Goal: Transaction & Acquisition: Purchase product/service

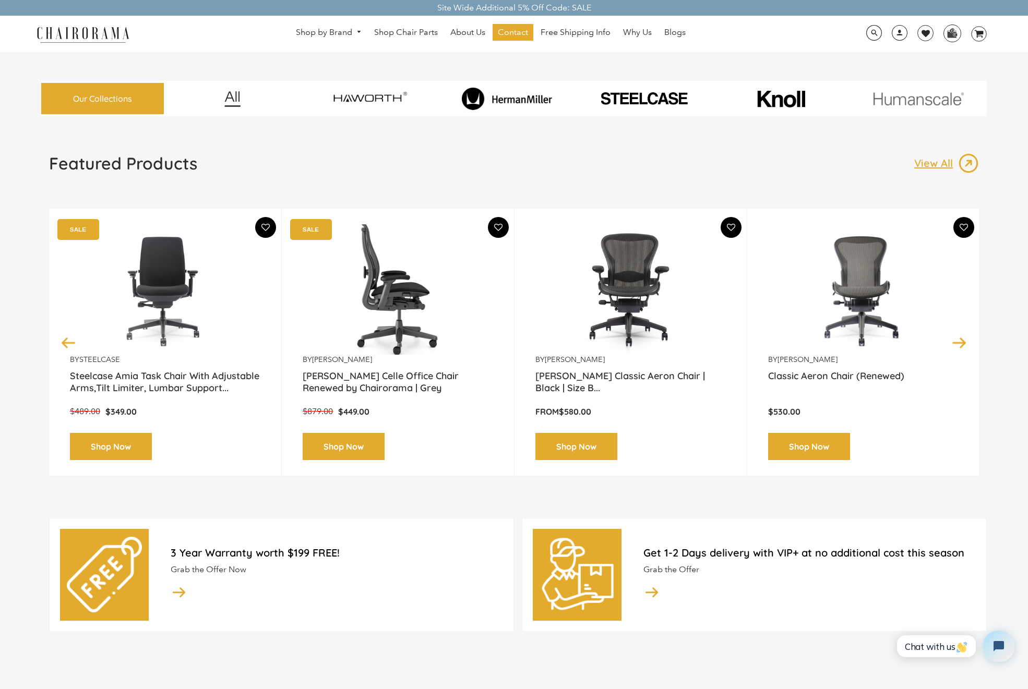
click at [399, 289] on img at bounding box center [398, 289] width 190 height 130
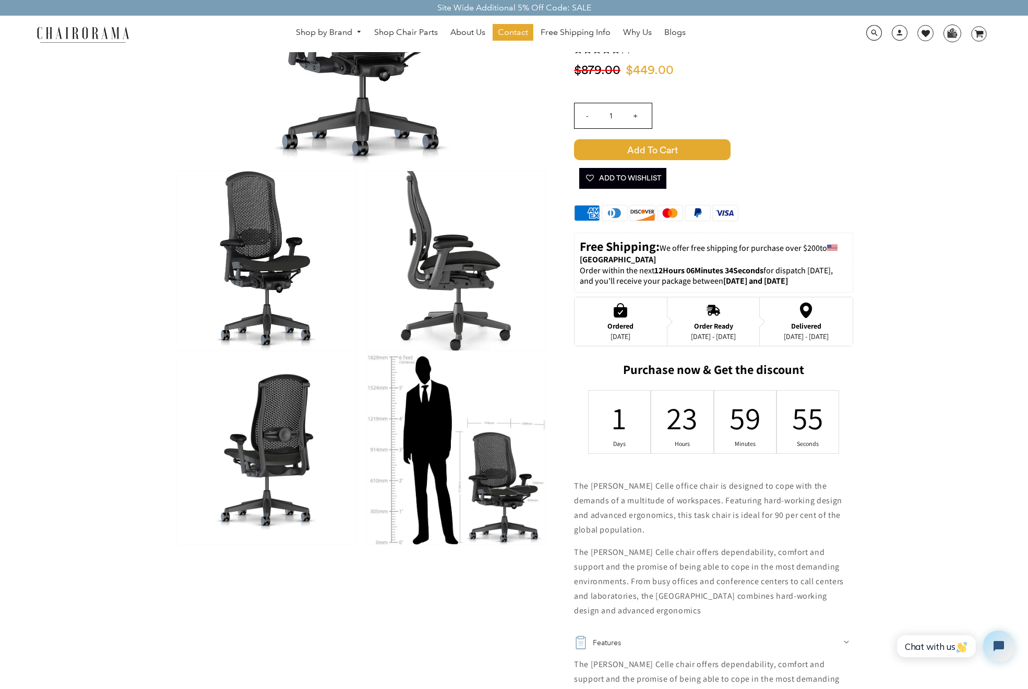
scroll to position [196, 0]
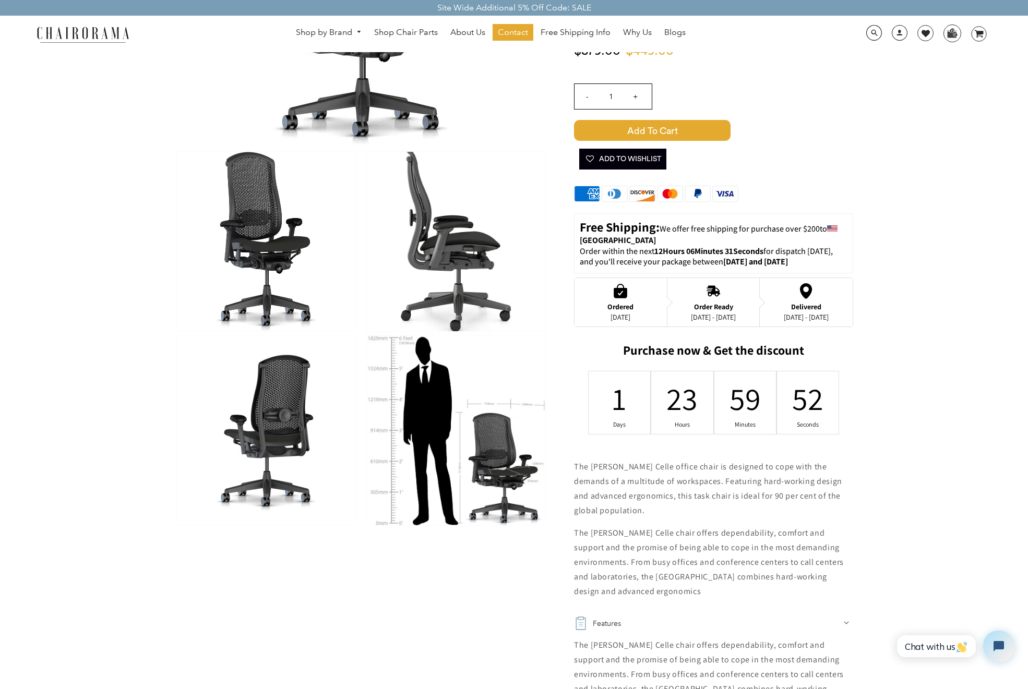
click at [261, 236] on img at bounding box center [266, 241] width 179 height 179
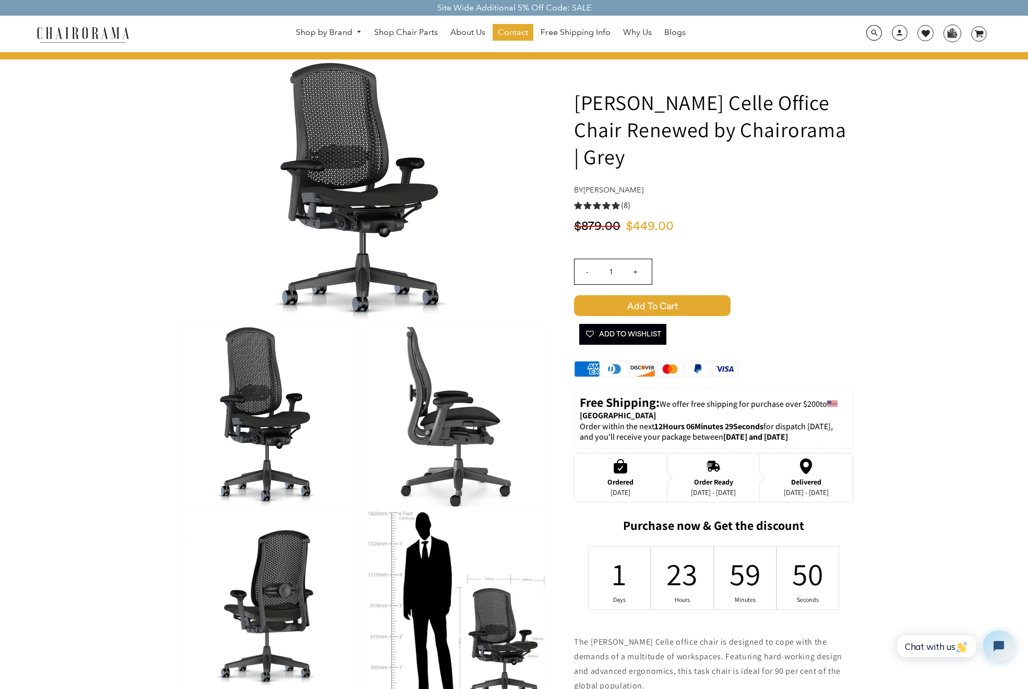
scroll to position [0, 0]
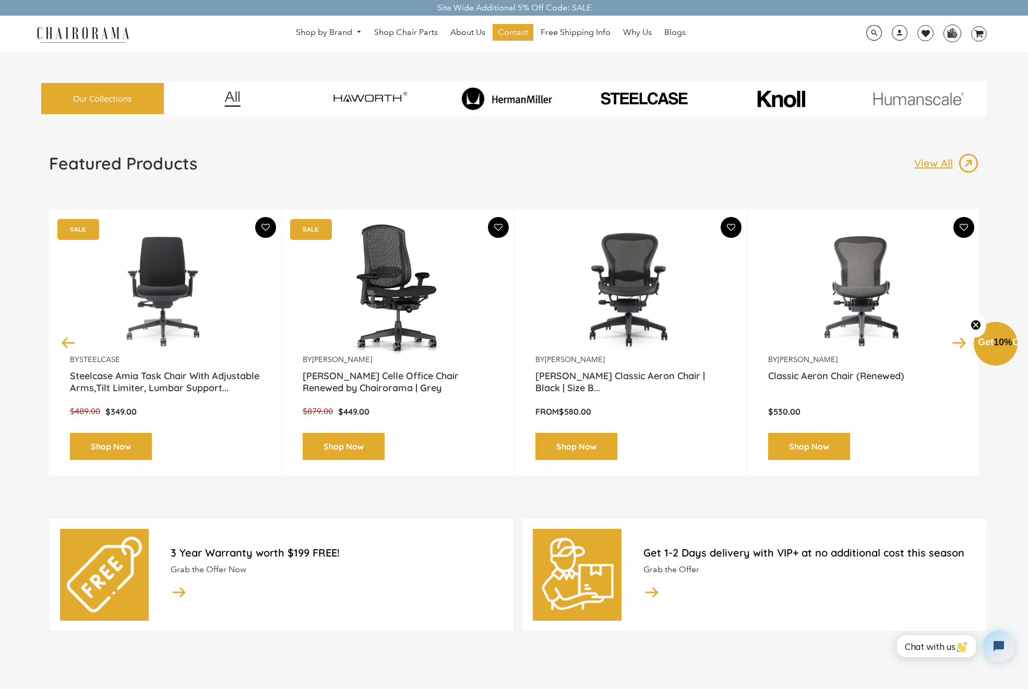
click at [640, 287] on img at bounding box center [630, 289] width 190 height 130
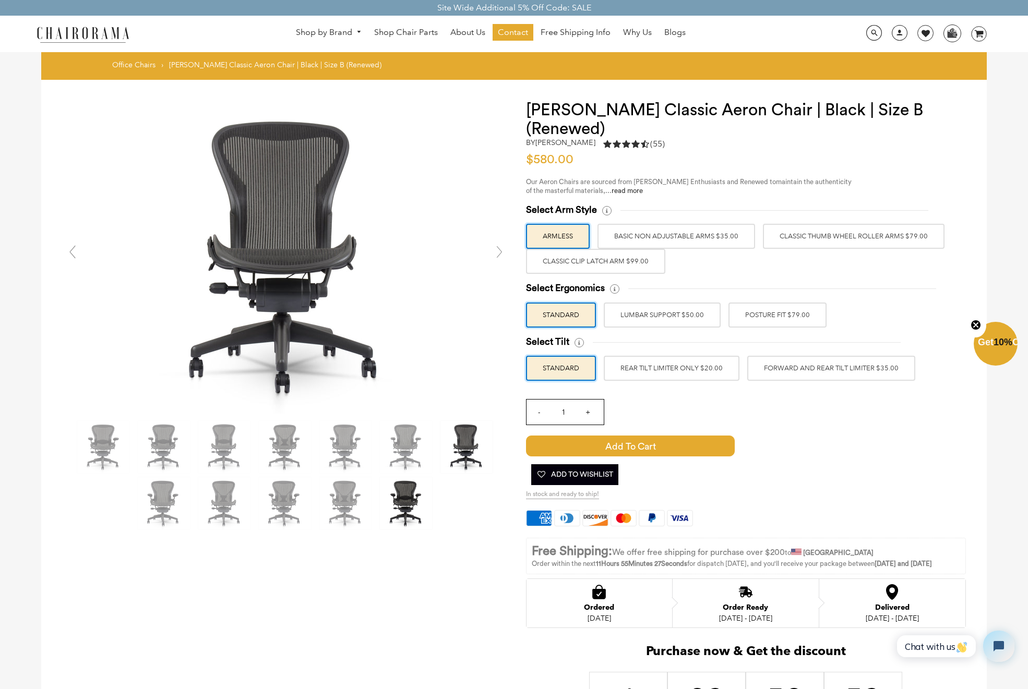
click at [411, 507] on img at bounding box center [406, 503] width 52 height 52
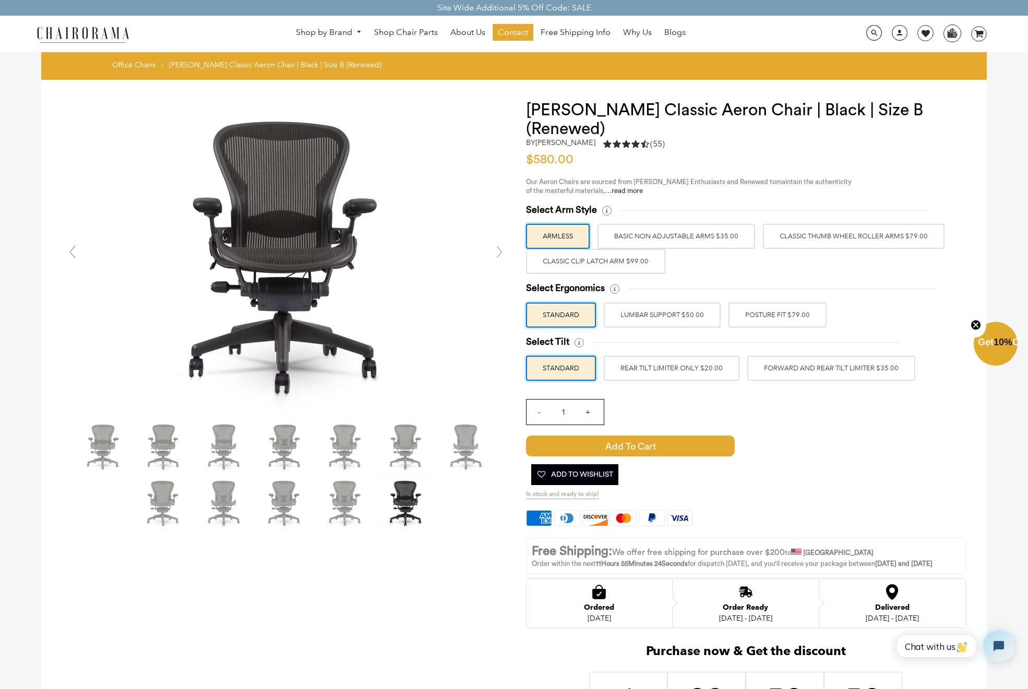
click at [500, 255] on link at bounding box center [499, 252] width 21 height 21
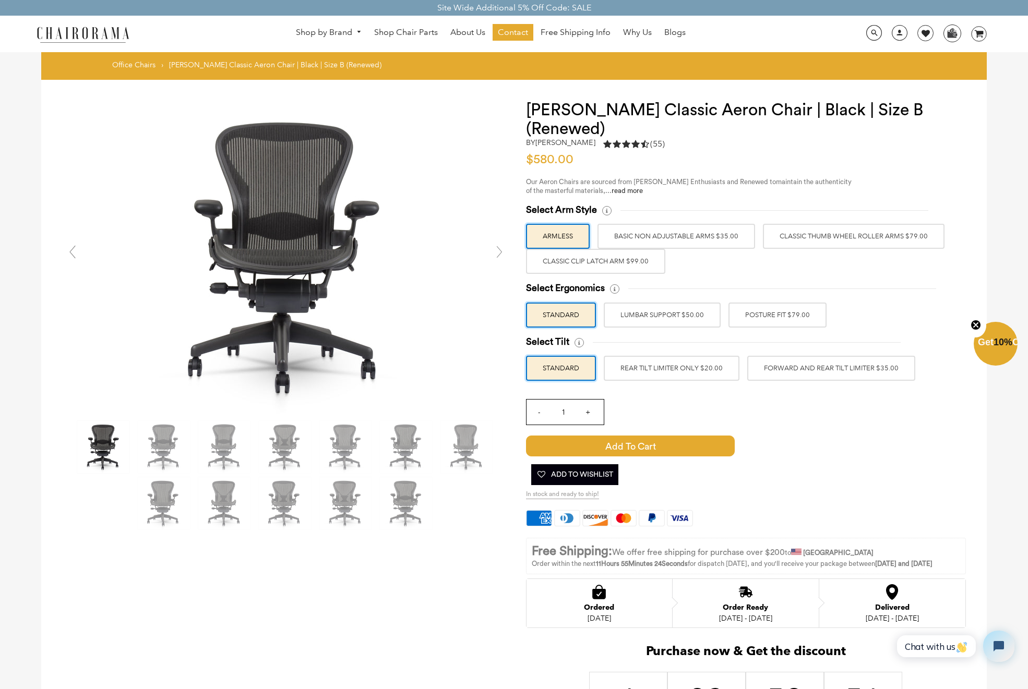
click at [500, 255] on link at bounding box center [499, 252] width 21 height 21
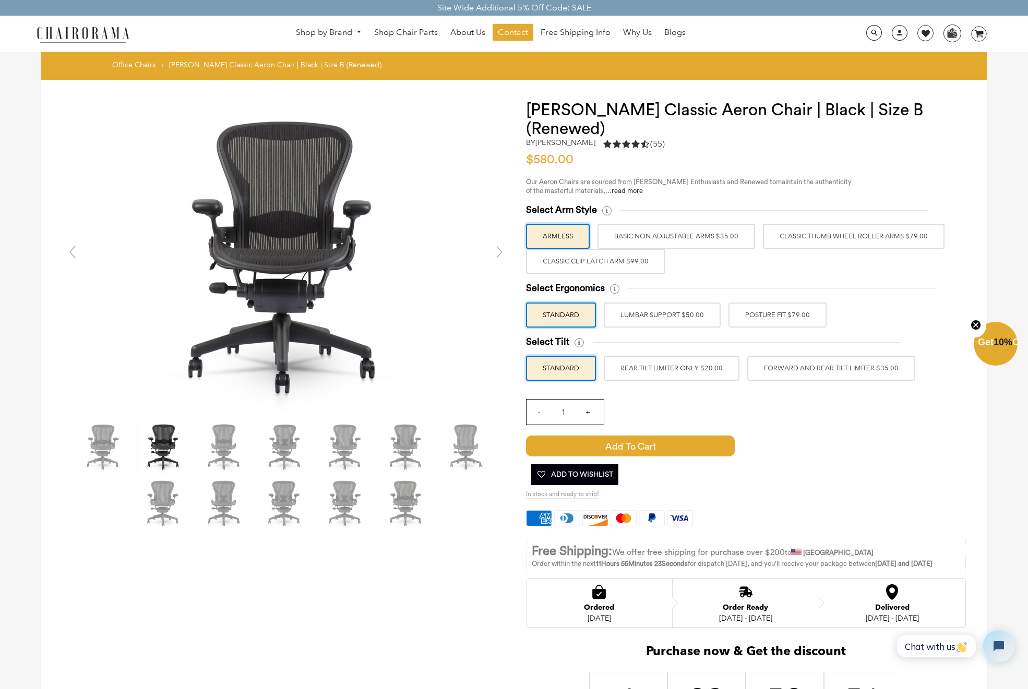
click at [500, 255] on link at bounding box center [499, 252] width 21 height 21
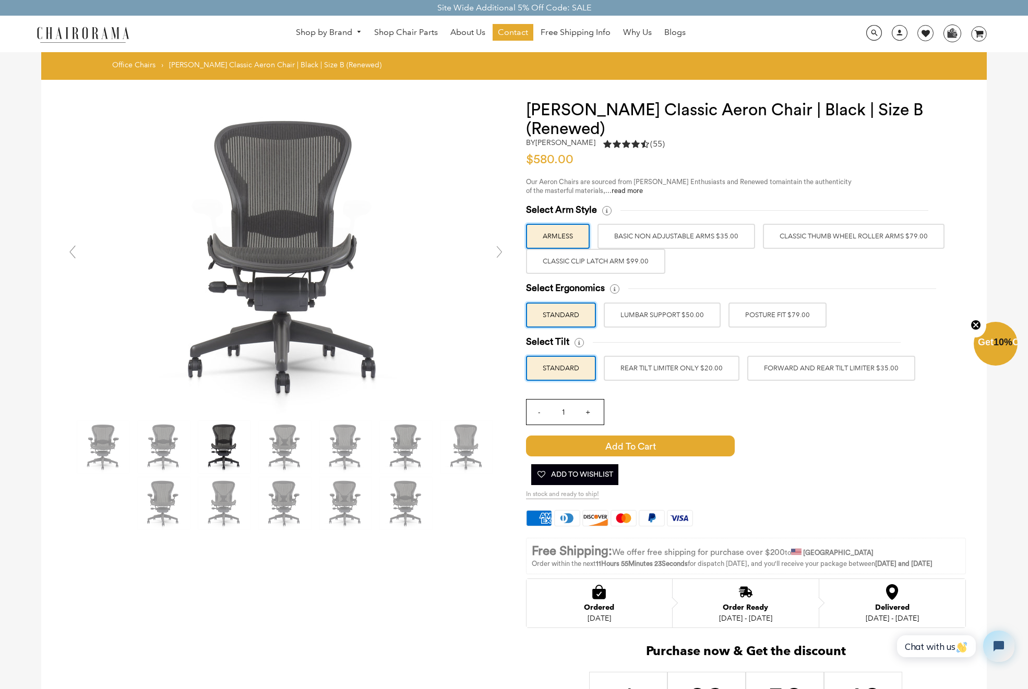
click at [500, 255] on link at bounding box center [499, 252] width 21 height 21
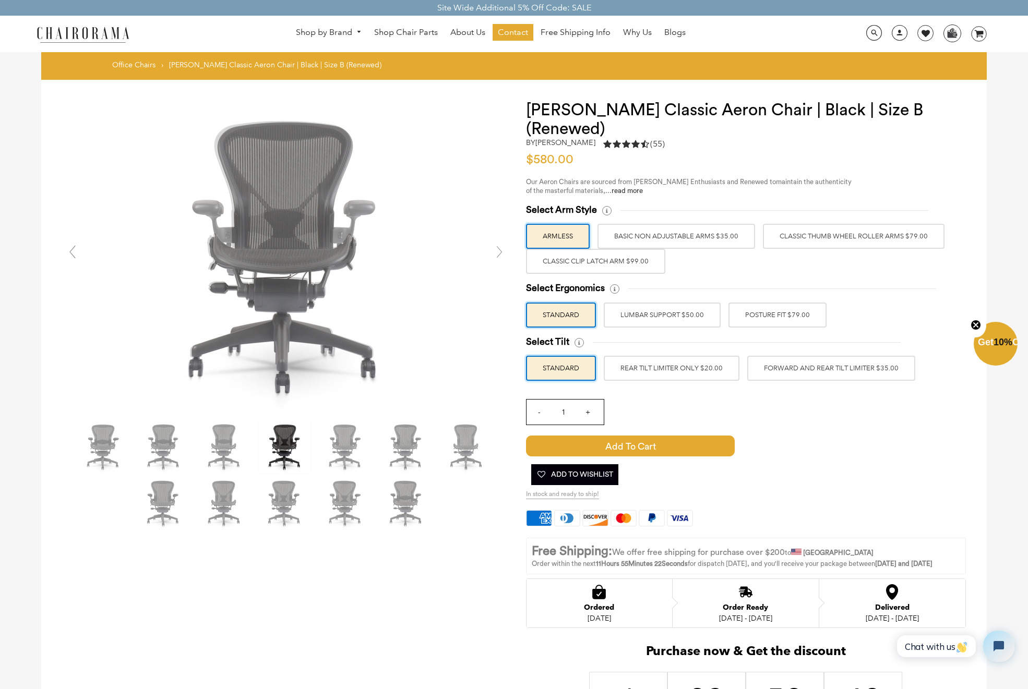
click at [500, 255] on link at bounding box center [499, 252] width 21 height 21
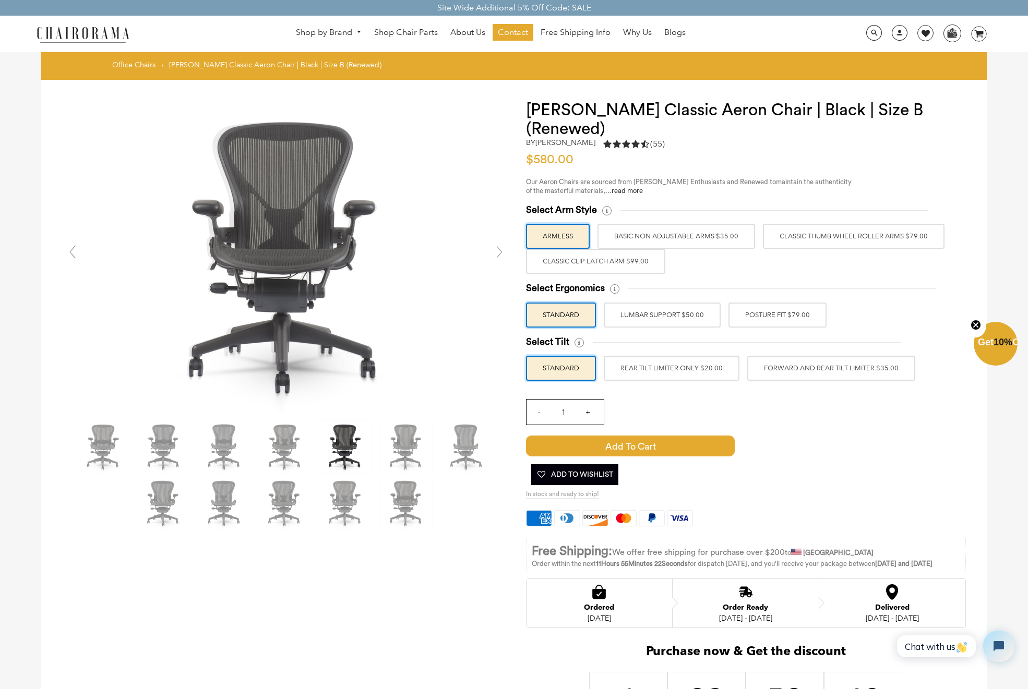
click at [500, 255] on link at bounding box center [499, 252] width 21 height 21
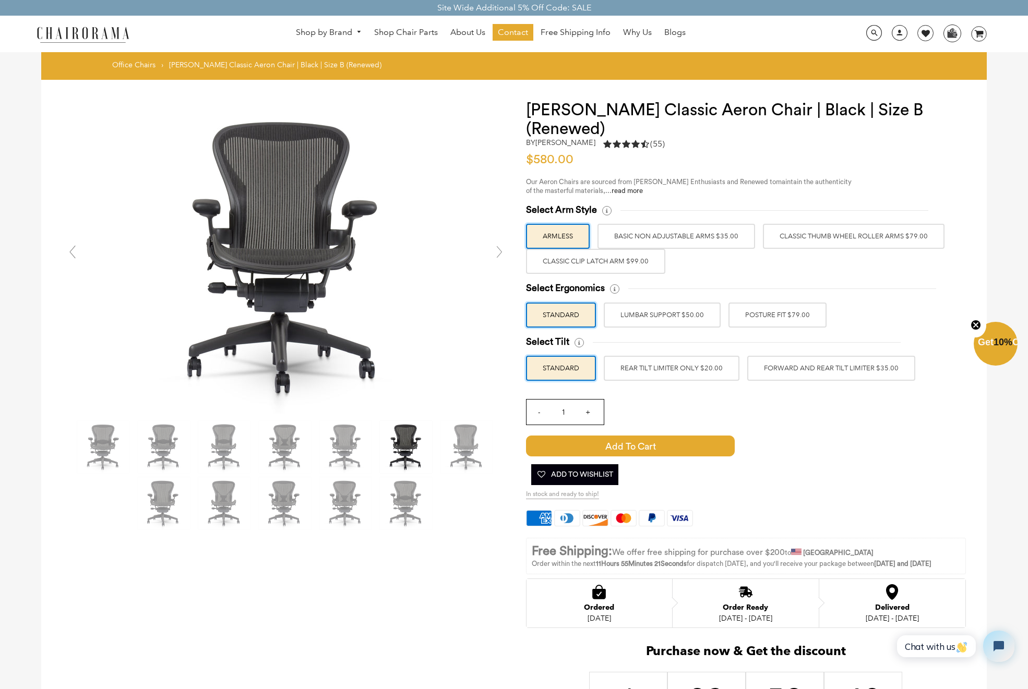
click at [500, 255] on link at bounding box center [499, 252] width 21 height 21
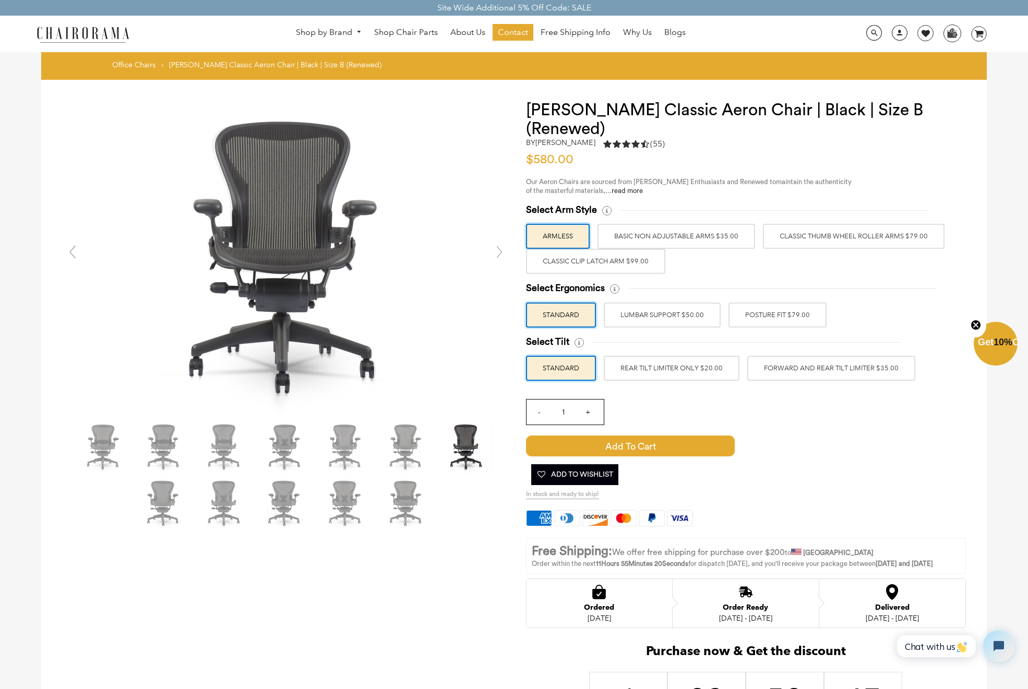
click at [500, 255] on link at bounding box center [499, 252] width 21 height 21
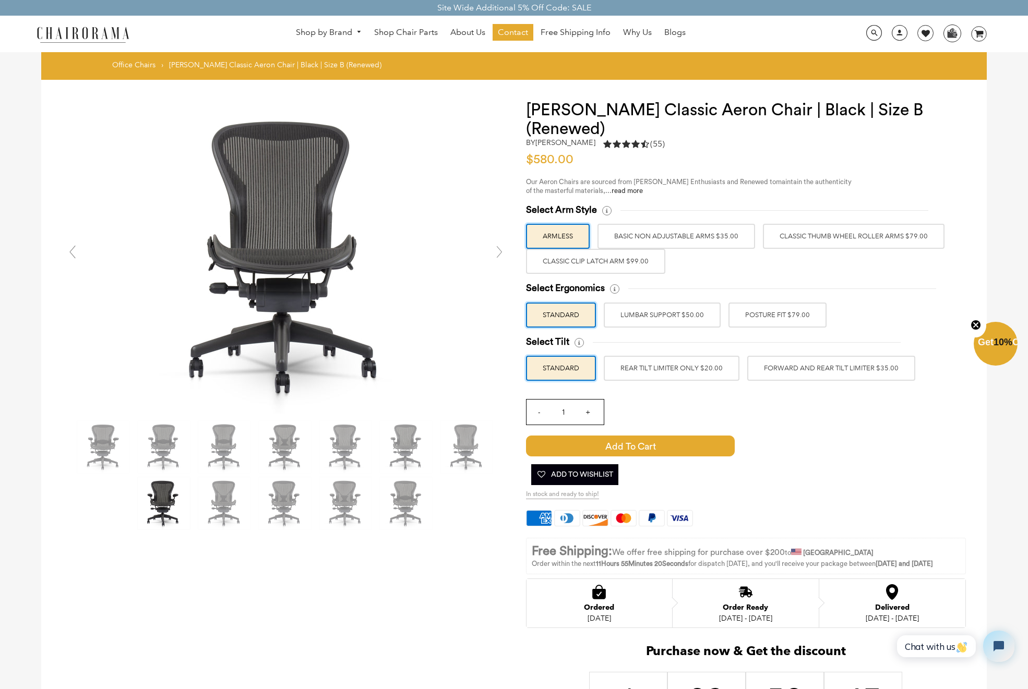
click at [500, 255] on link at bounding box center [499, 252] width 21 height 21
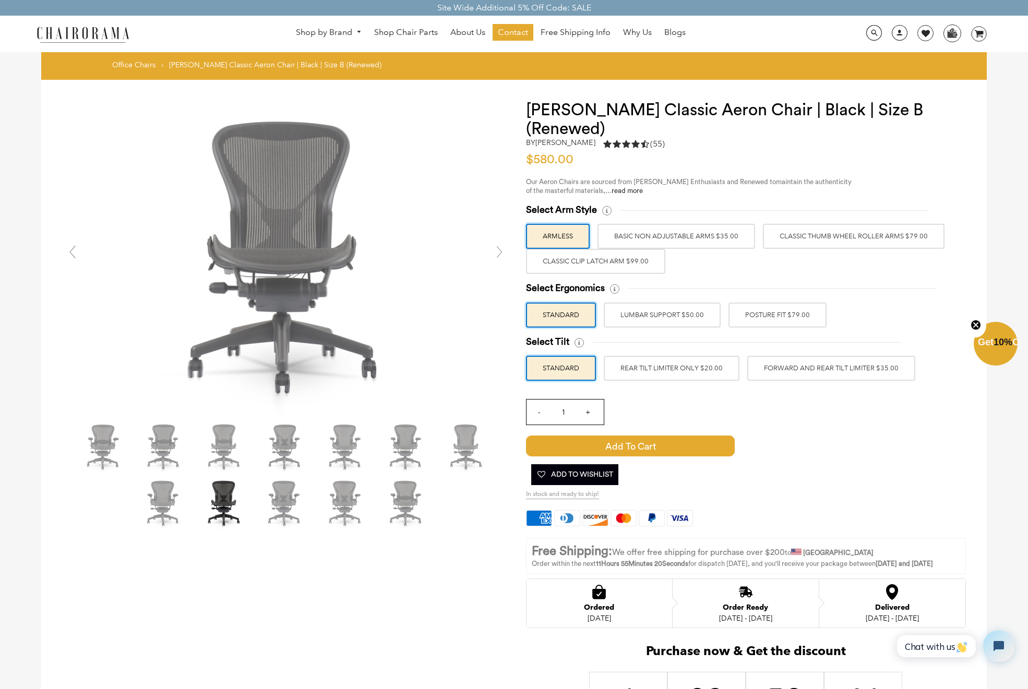
click at [500, 255] on link at bounding box center [499, 252] width 21 height 21
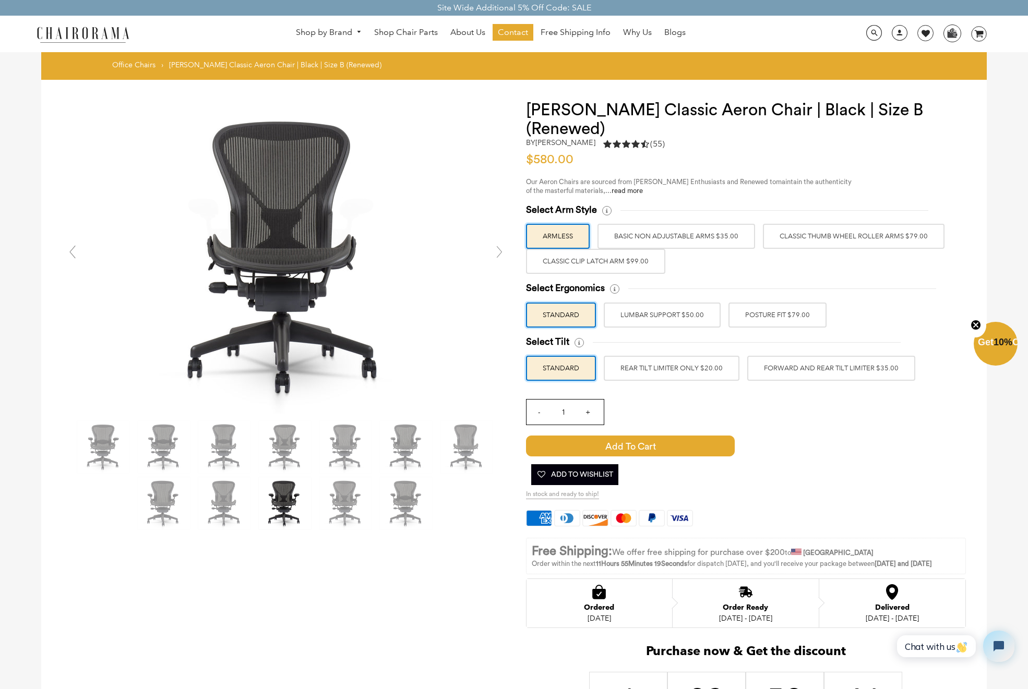
click at [500, 255] on link at bounding box center [499, 252] width 21 height 21
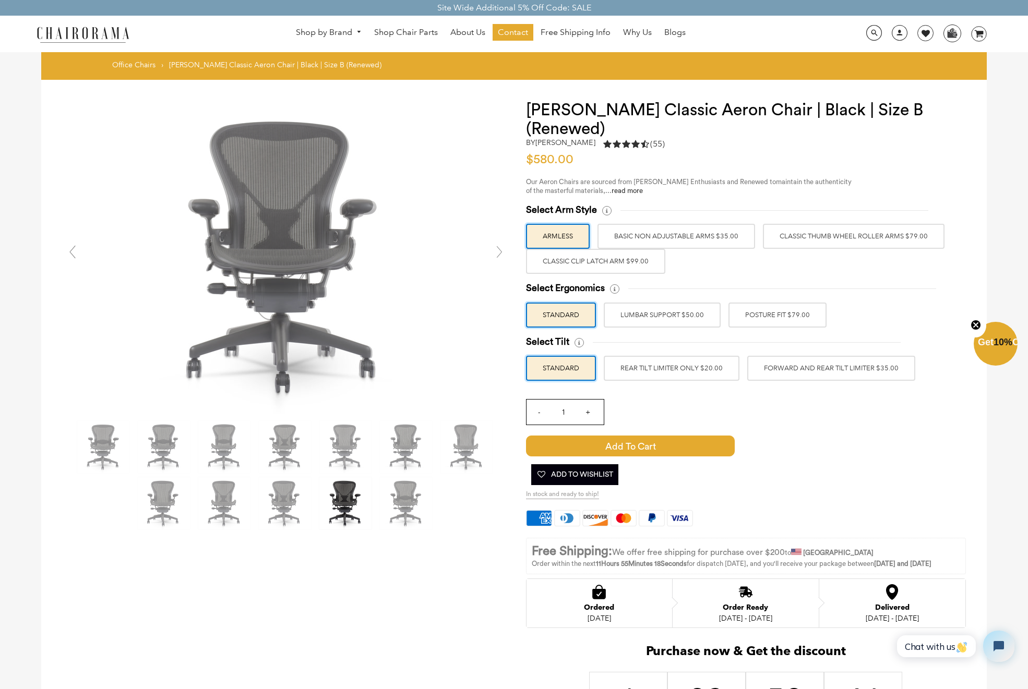
click at [500, 255] on link at bounding box center [499, 252] width 21 height 21
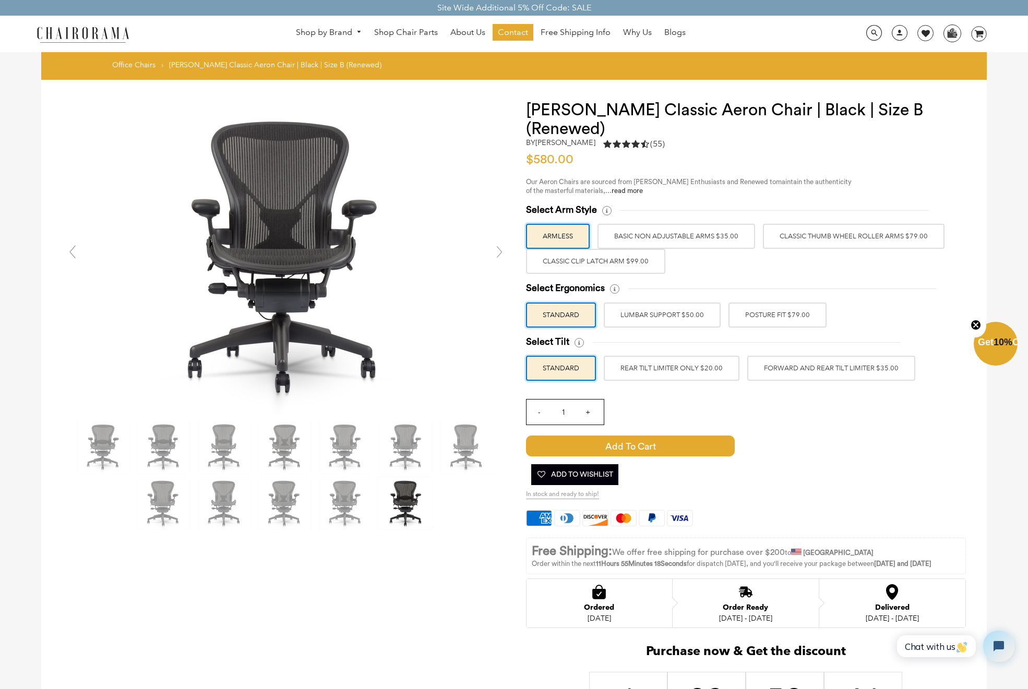
click at [500, 255] on link at bounding box center [499, 252] width 21 height 21
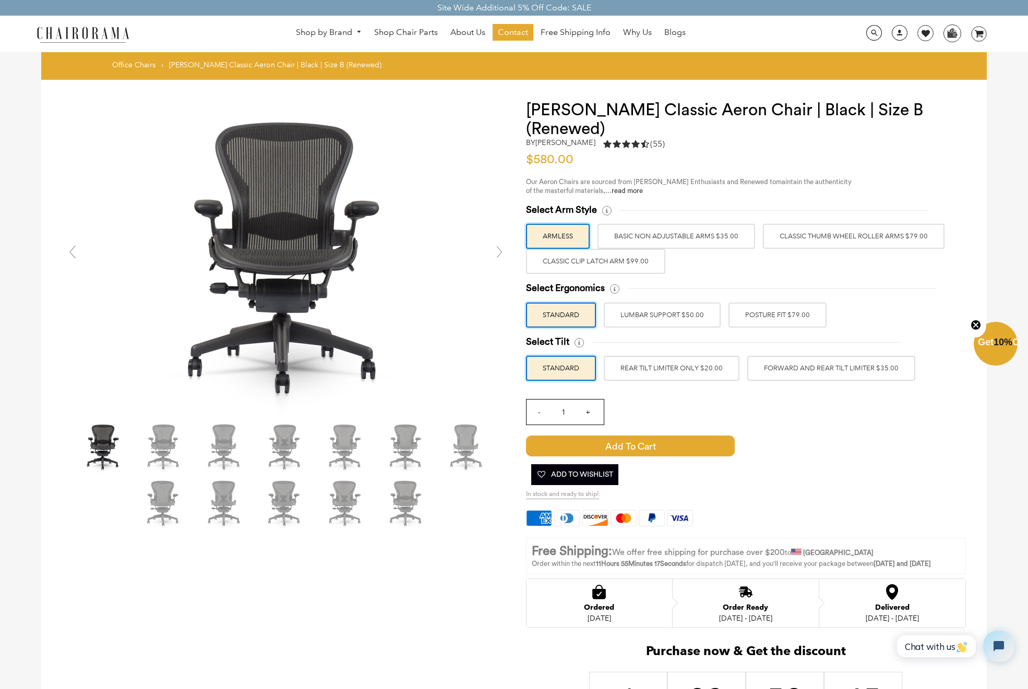
click at [500, 255] on link at bounding box center [499, 252] width 21 height 21
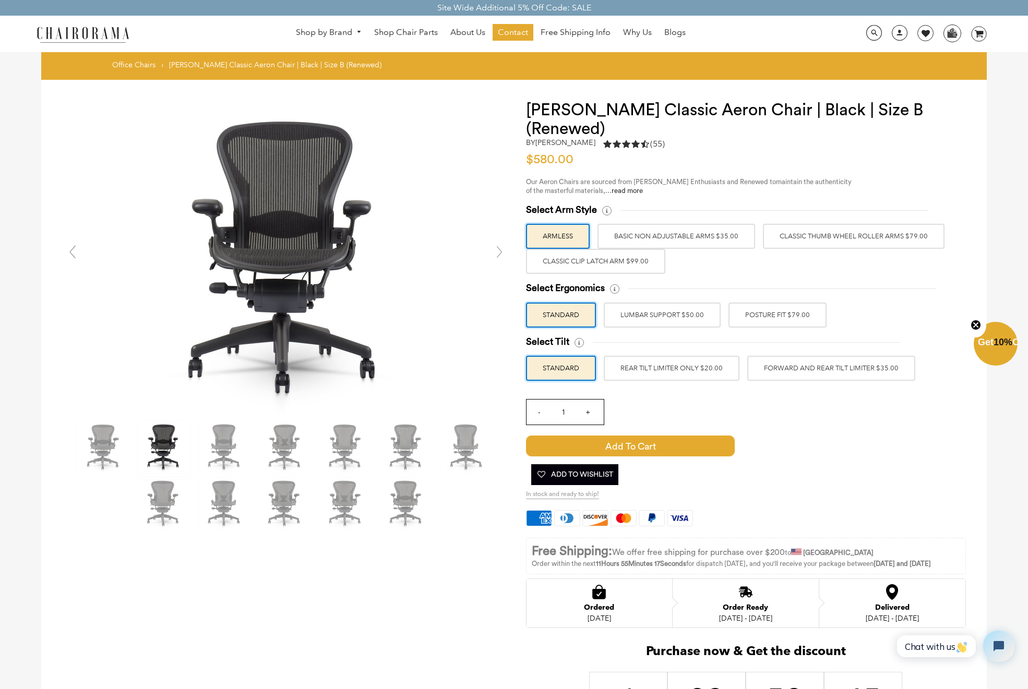
click at [500, 255] on link at bounding box center [499, 252] width 21 height 21
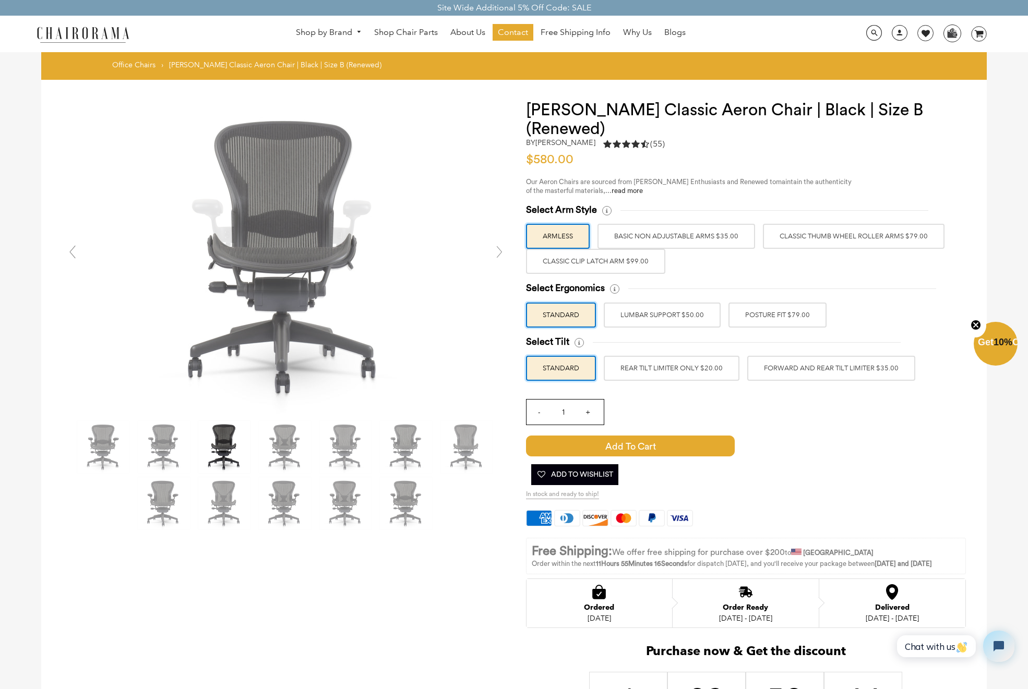
click at [500, 255] on link at bounding box center [499, 252] width 21 height 21
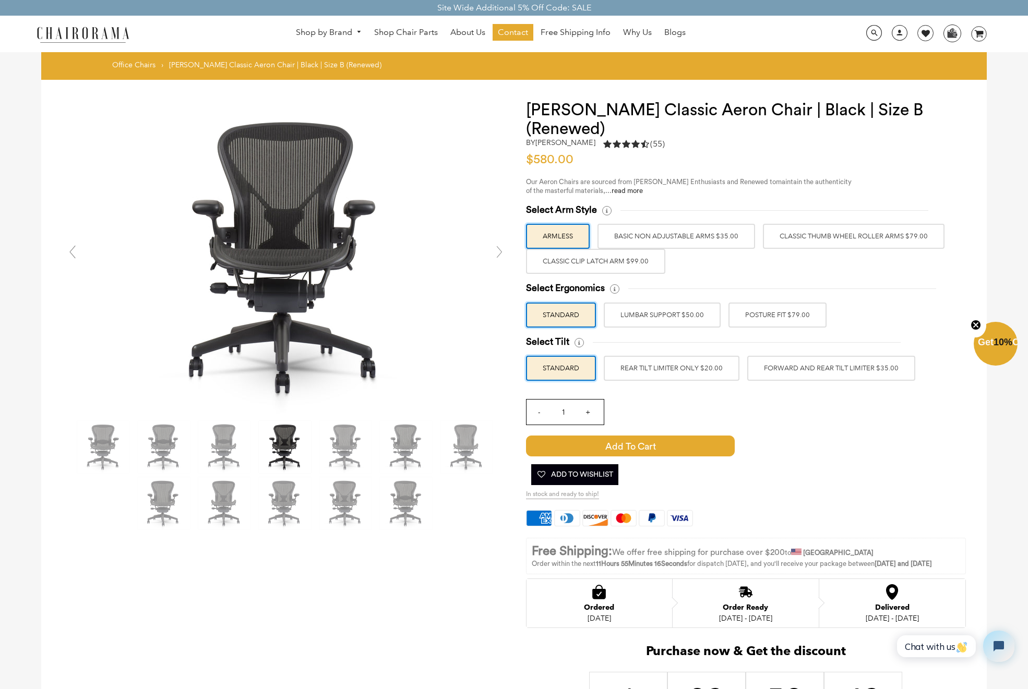
click at [500, 255] on link at bounding box center [499, 252] width 21 height 21
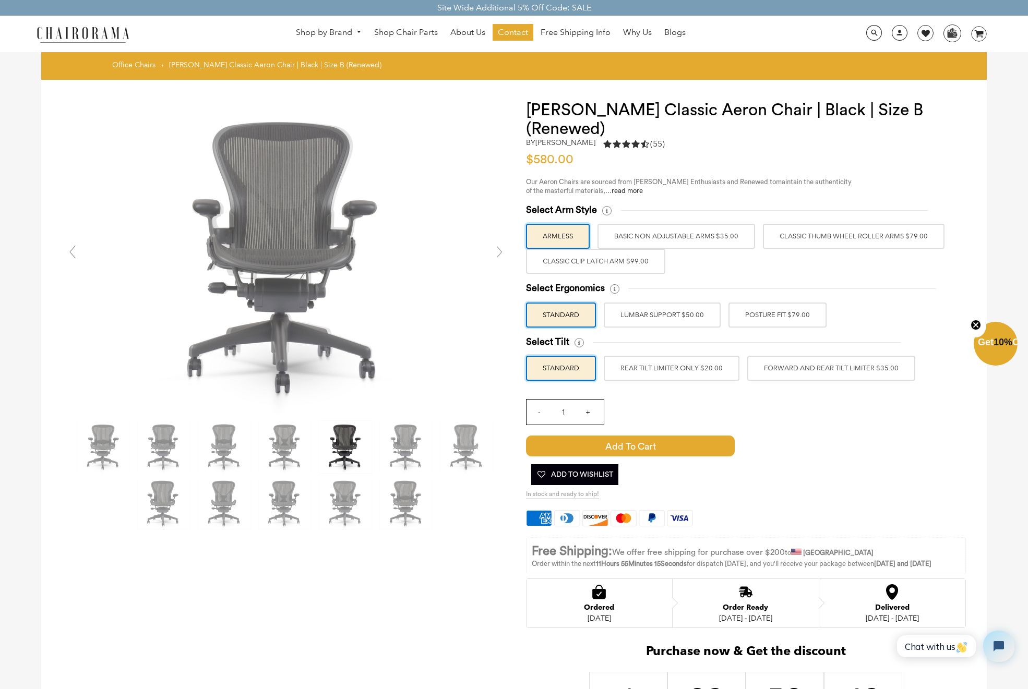
click at [500, 255] on link at bounding box center [499, 252] width 21 height 21
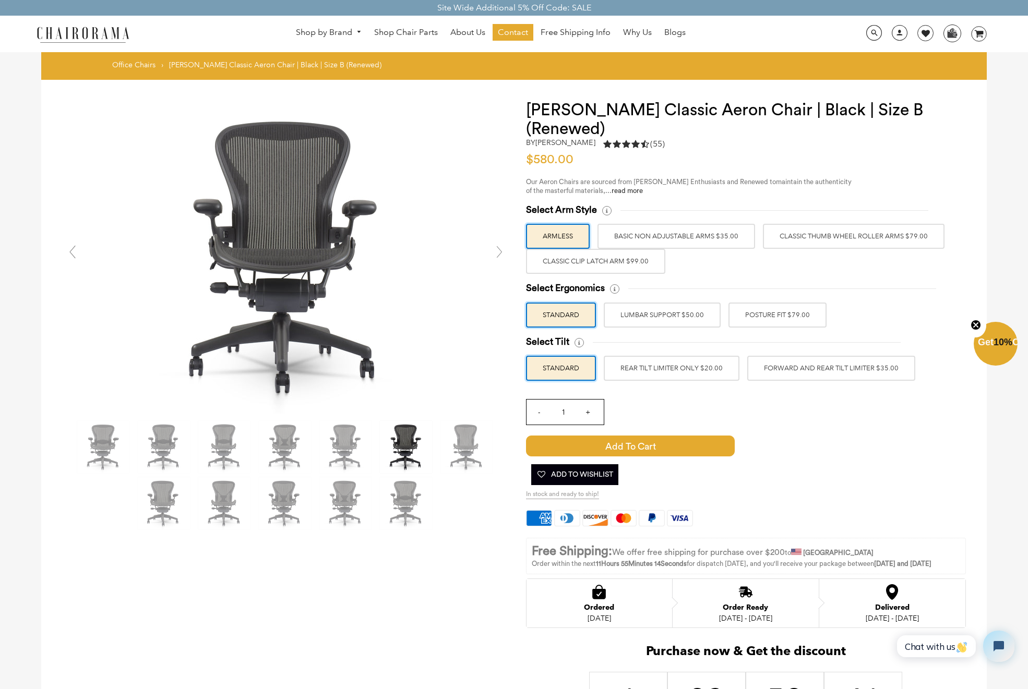
click at [500, 255] on link at bounding box center [499, 252] width 21 height 21
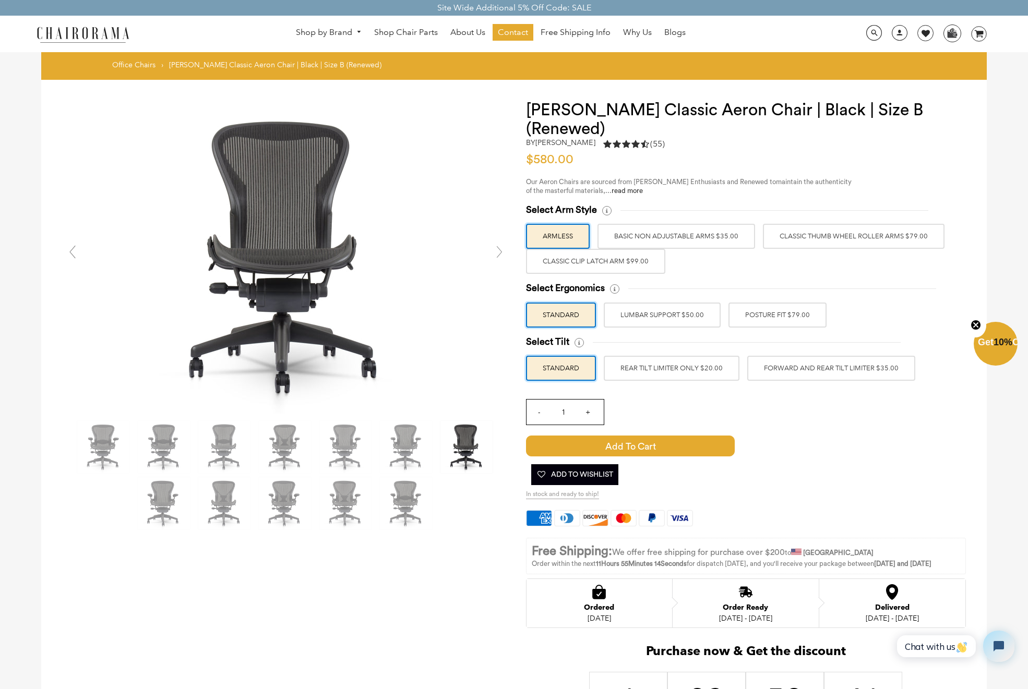
click at [500, 255] on link at bounding box center [499, 252] width 21 height 21
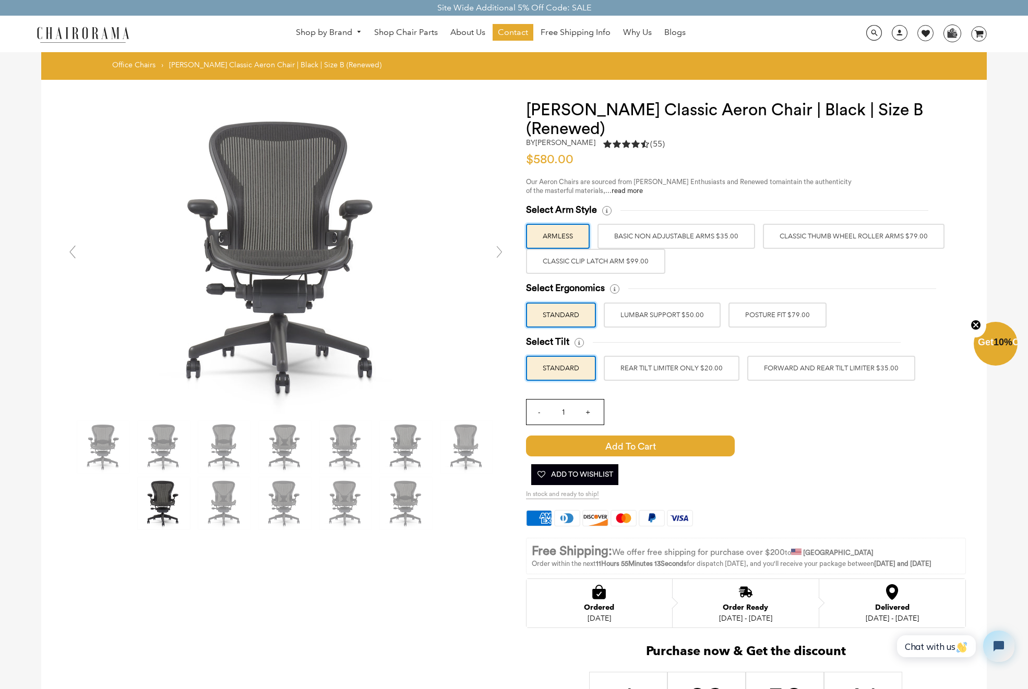
click at [500, 255] on link at bounding box center [499, 252] width 21 height 21
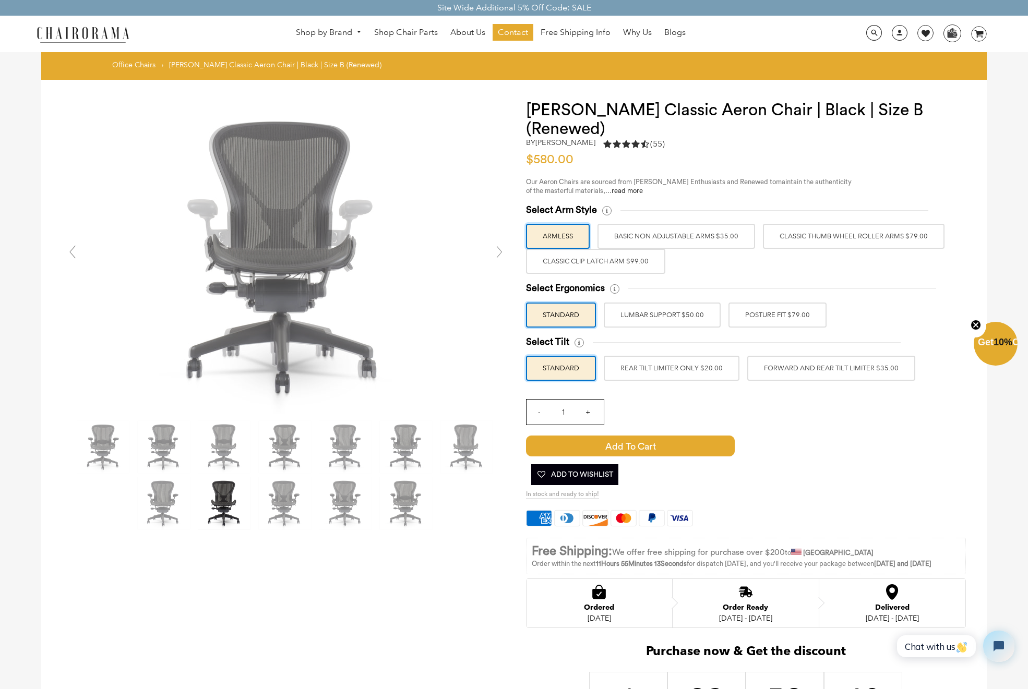
click at [500, 255] on link at bounding box center [499, 252] width 21 height 21
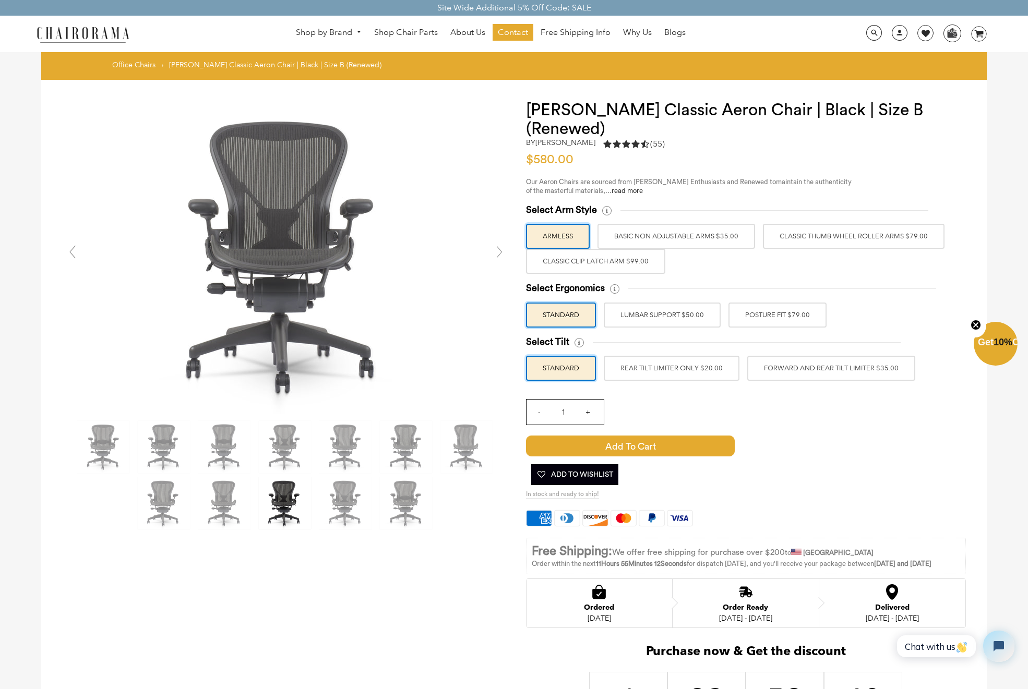
click at [500, 255] on link at bounding box center [499, 252] width 21 height 21
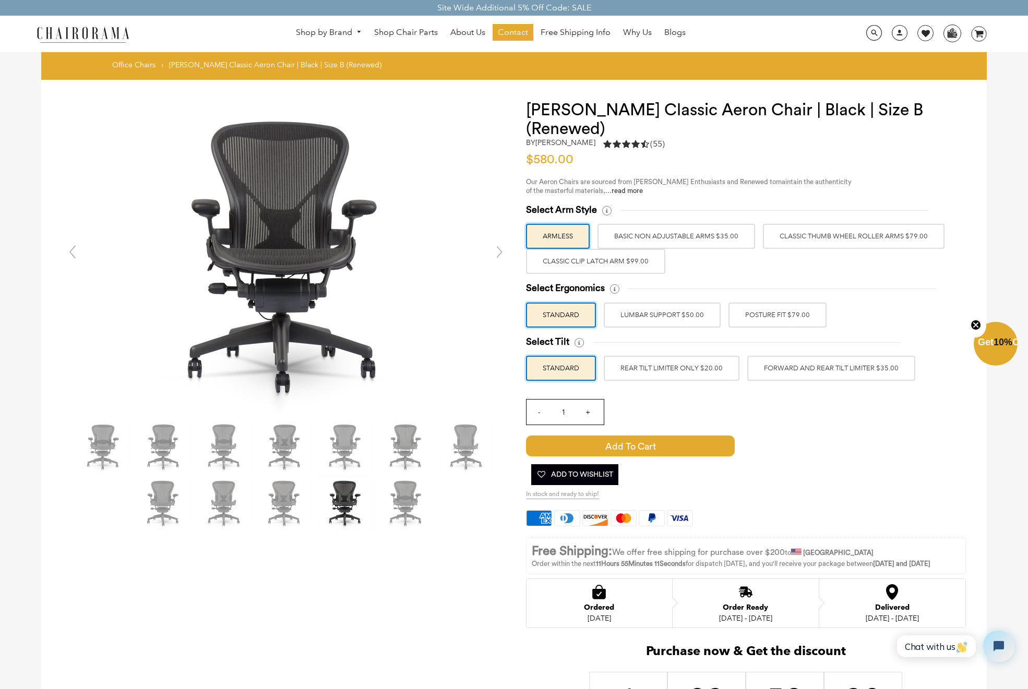
click at [500, 255] on link at bounding box center [499, 252] width 21 height 21
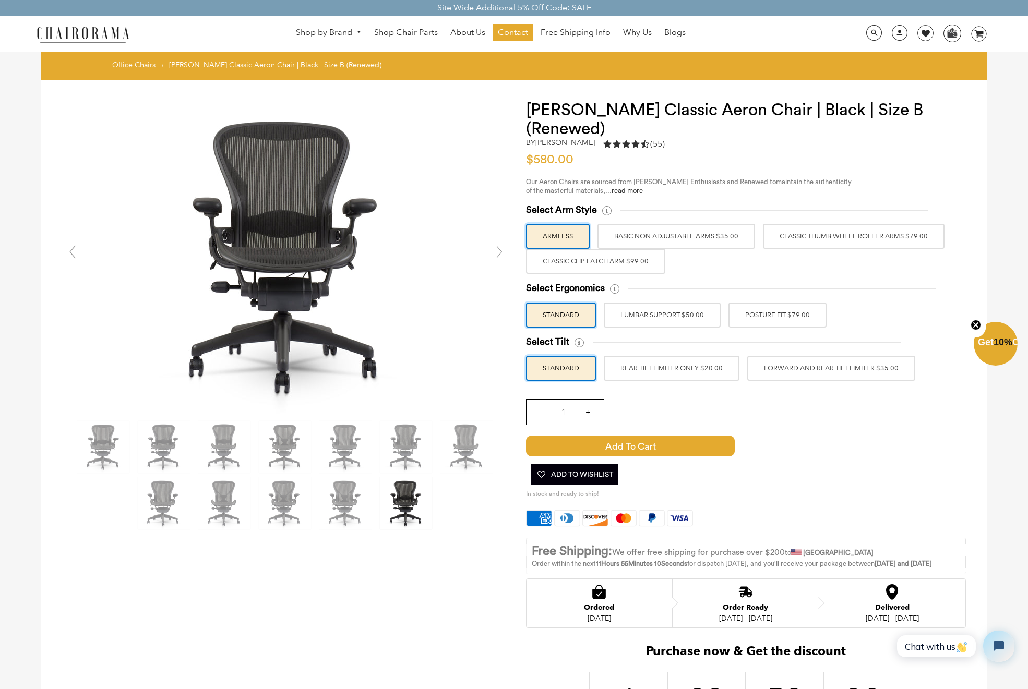
click at [500, 255] on link at bounding box center [499, 252] width 21 height 21
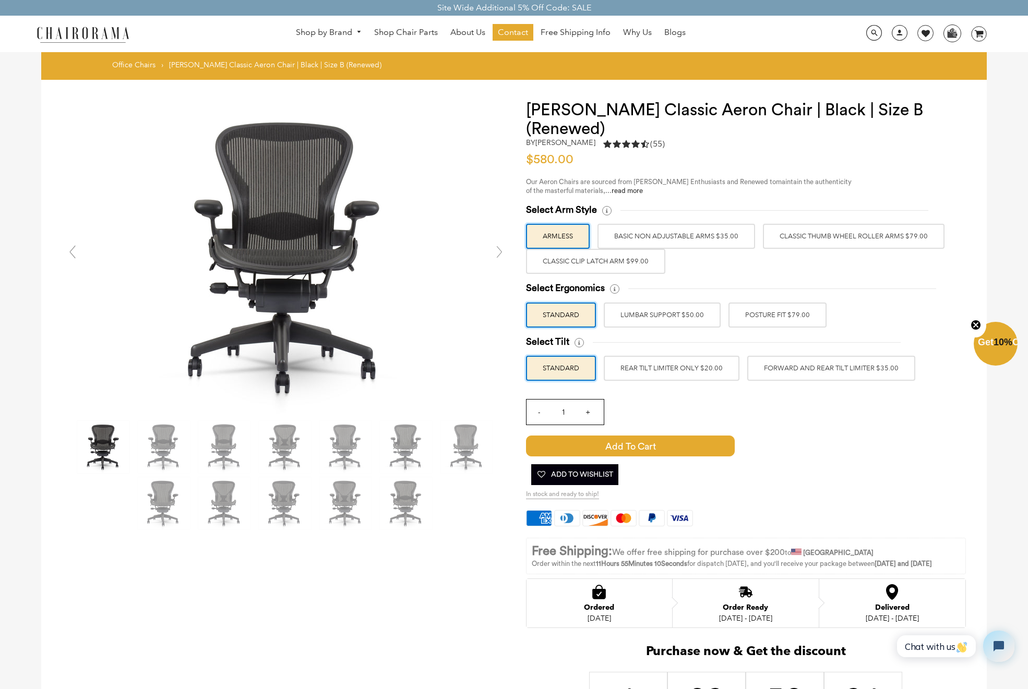
click at [500, 255] on link at bounding box center [499, 252] width 21 height 21
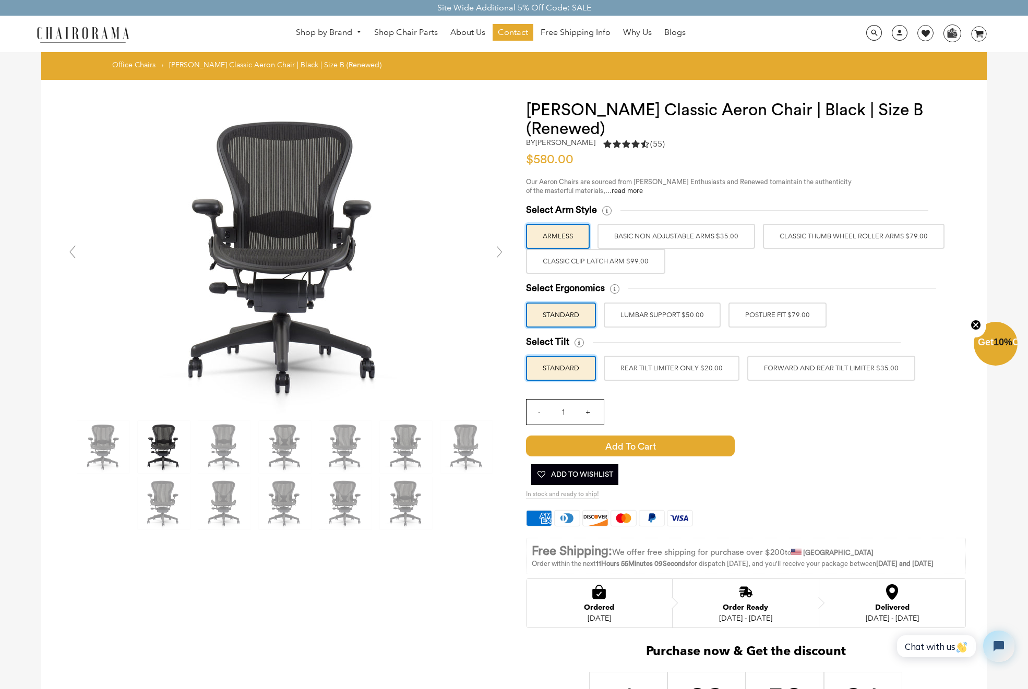
click at [500, 255] on link at bounding box center [499, 252] width 21 height 21
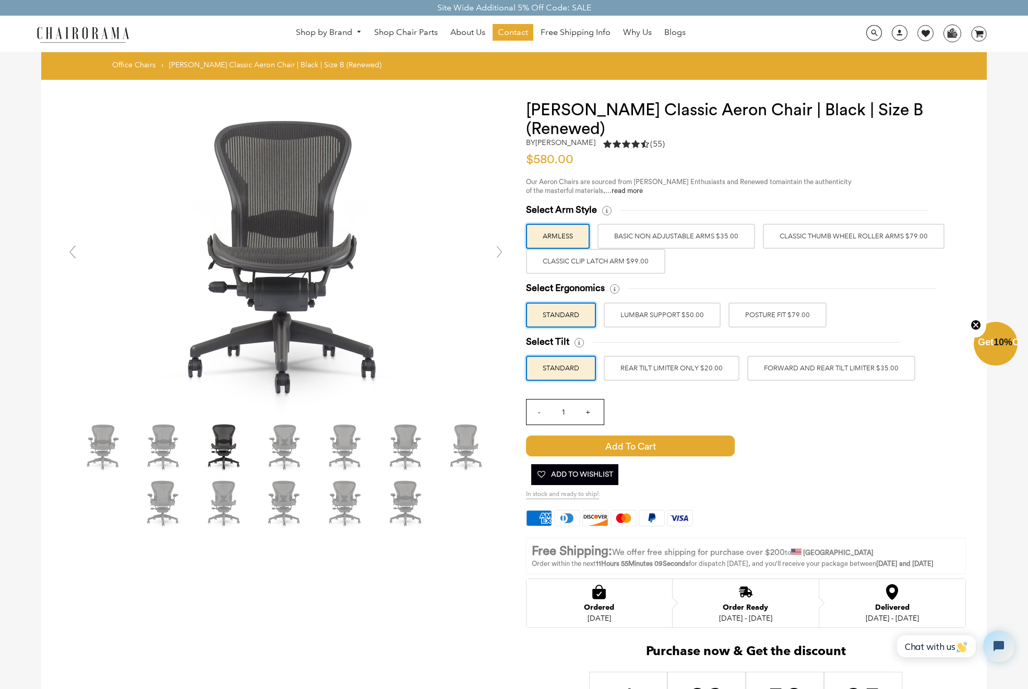
click at [500, 255] on link at bounding box center [499, 252] width 21 height 21
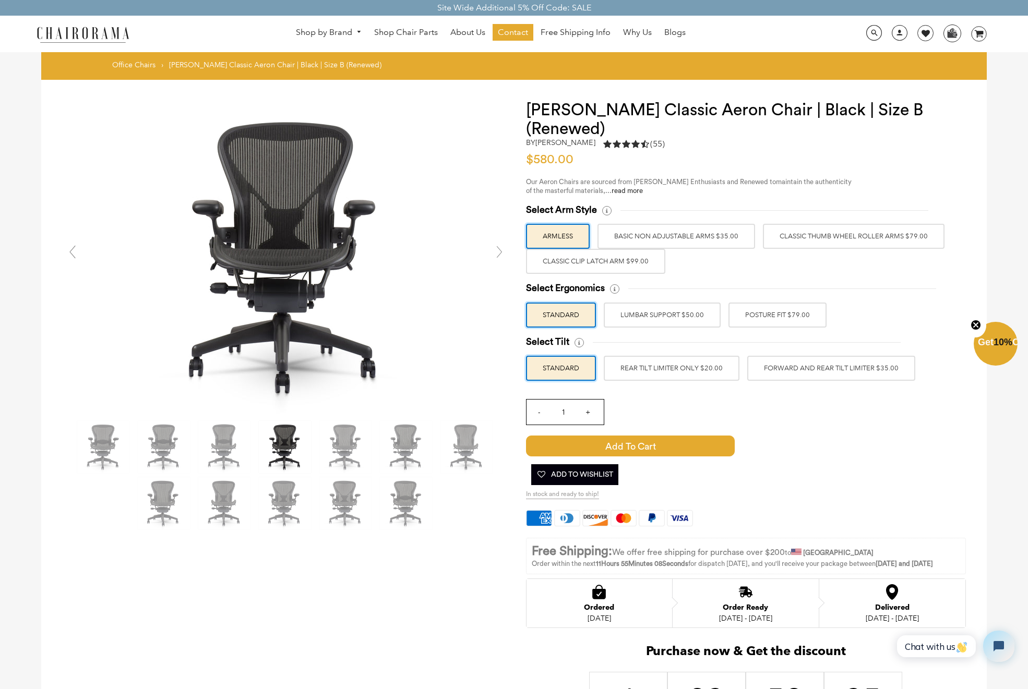
click at [500, 255] on link at bounding box center [499, 252] width 21 height 21
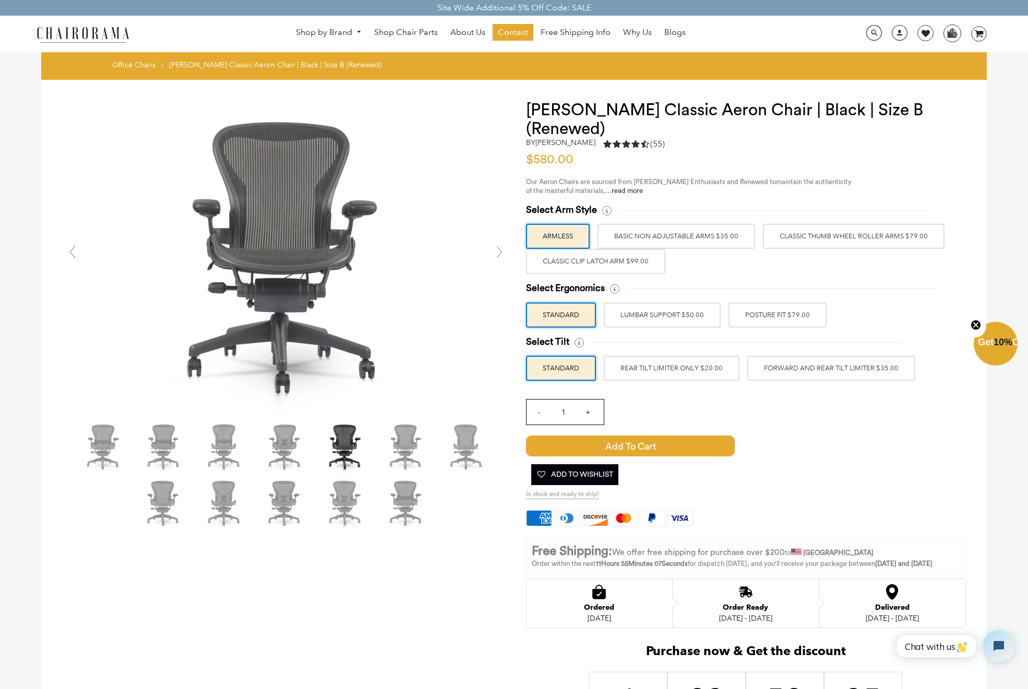
click at [500, 255] on link at bounding box center [499, 252] width 21 height 21
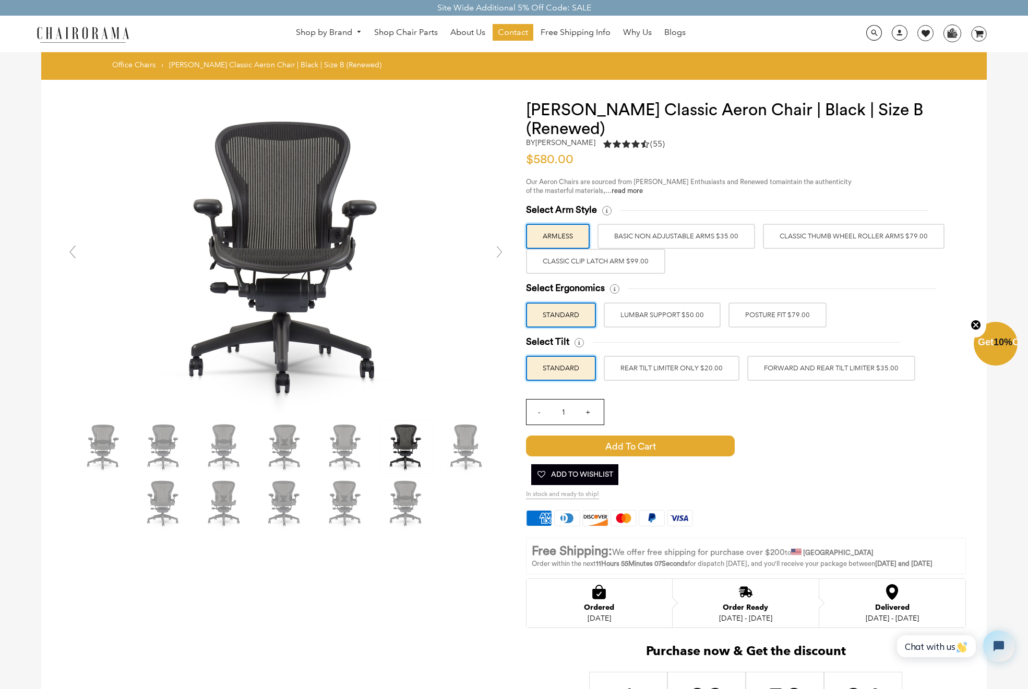
click at [500, 255] on link at bounding box center [499, 252] width 21 height 21
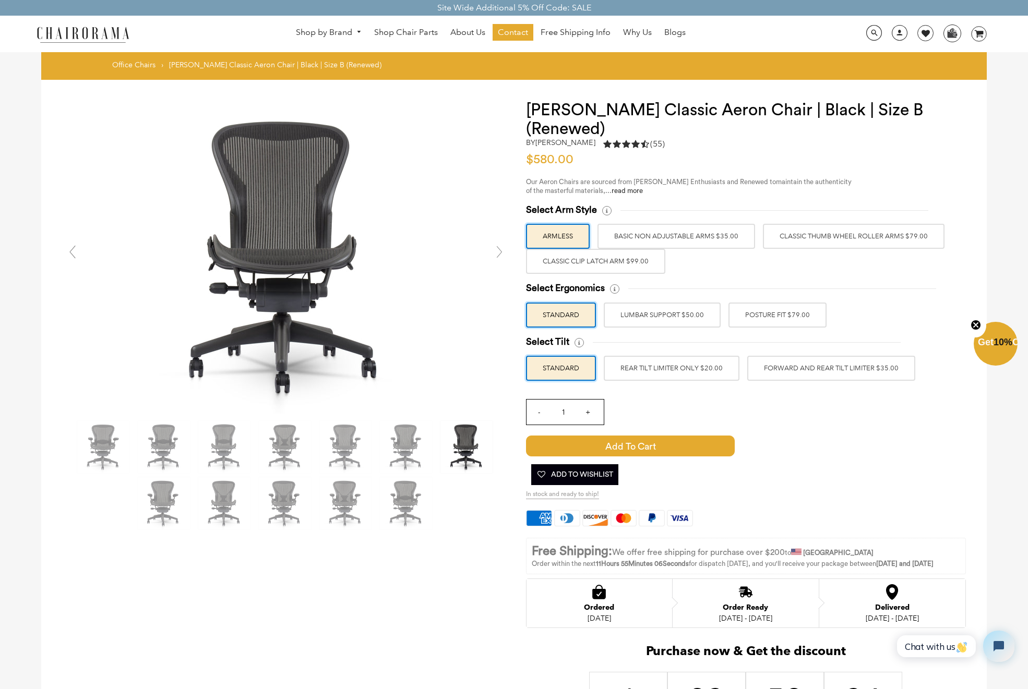
click at [500, 255] on link at bounding box center [499, 252] width 21 height 21
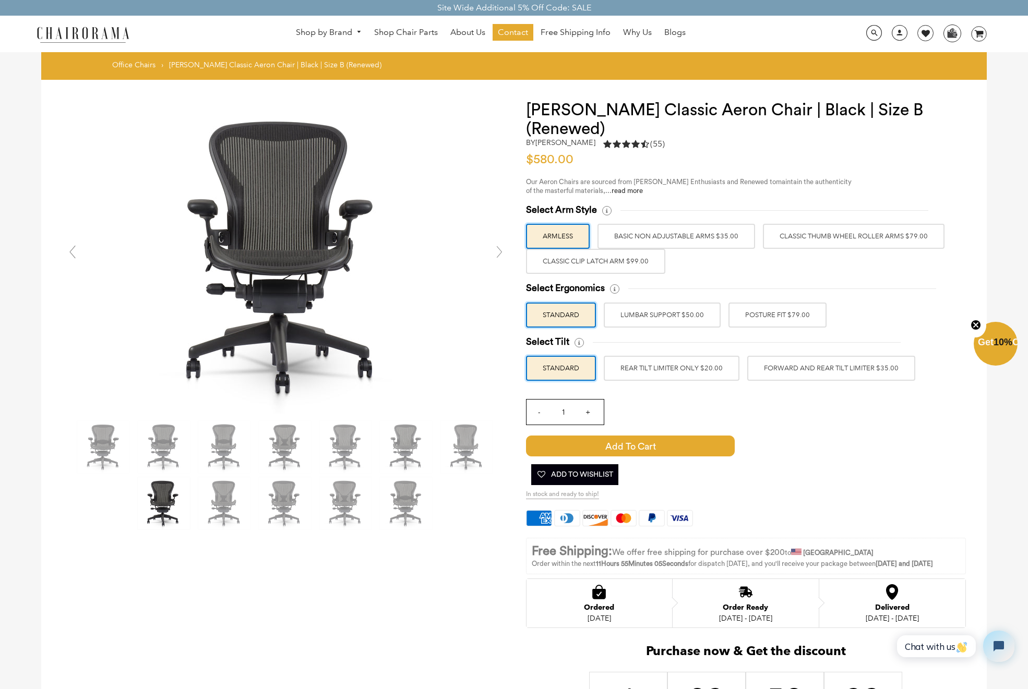
click at [500, 255] on link at bounding box center [499, 252] width 21 height 21
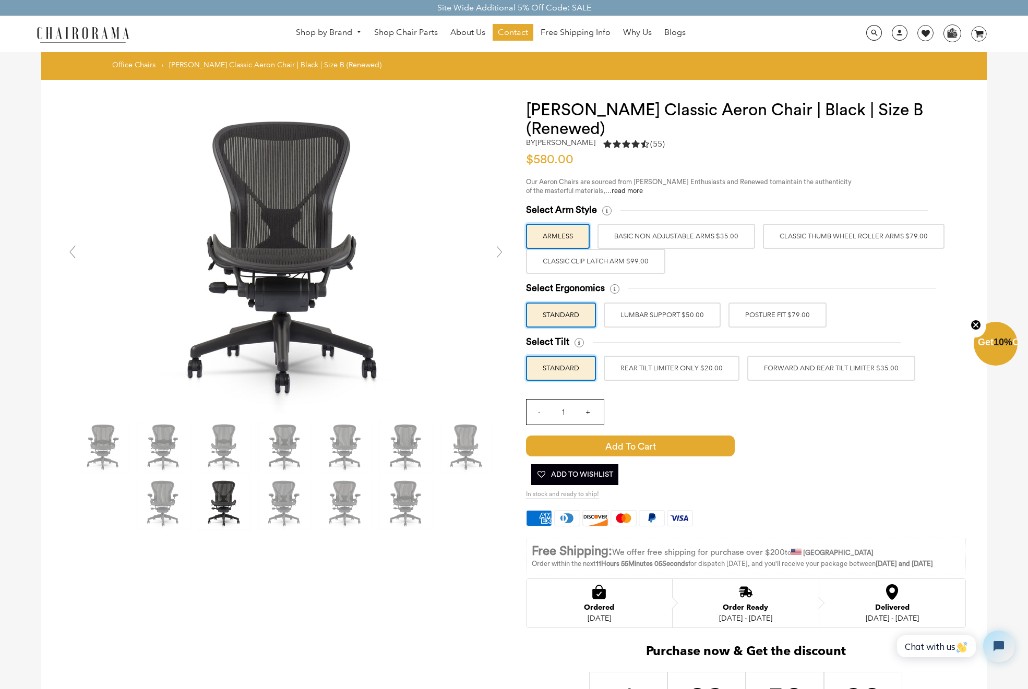
click at [500, 255] on link at bounding box center [499, 252] width 21 height 21
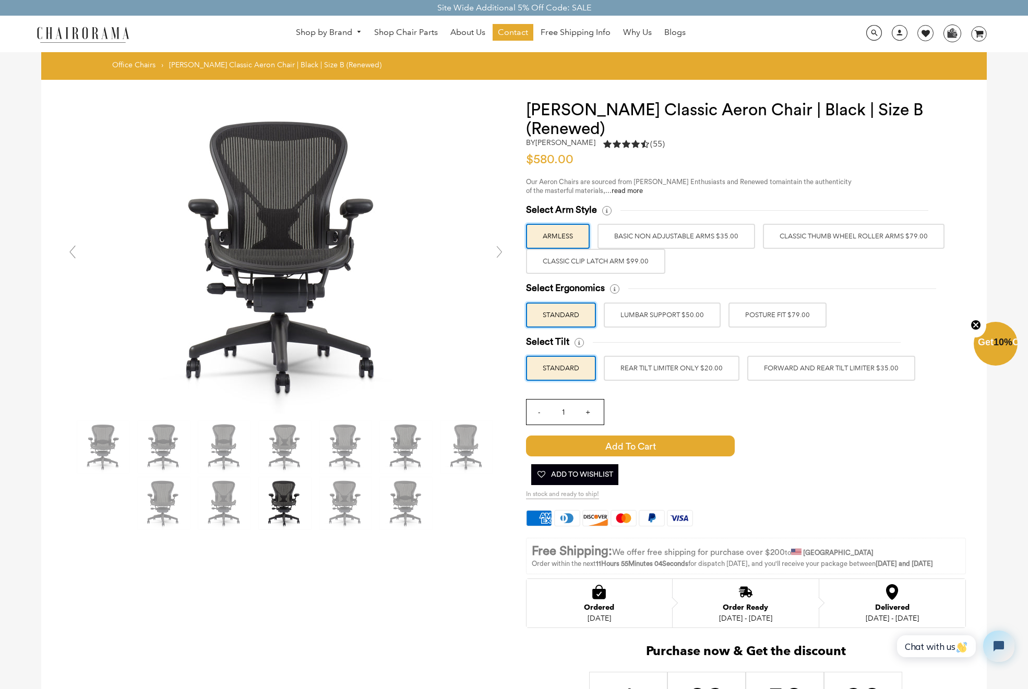
click at [500, 255] on link at bounding box center [499, 252] width 21 height 21
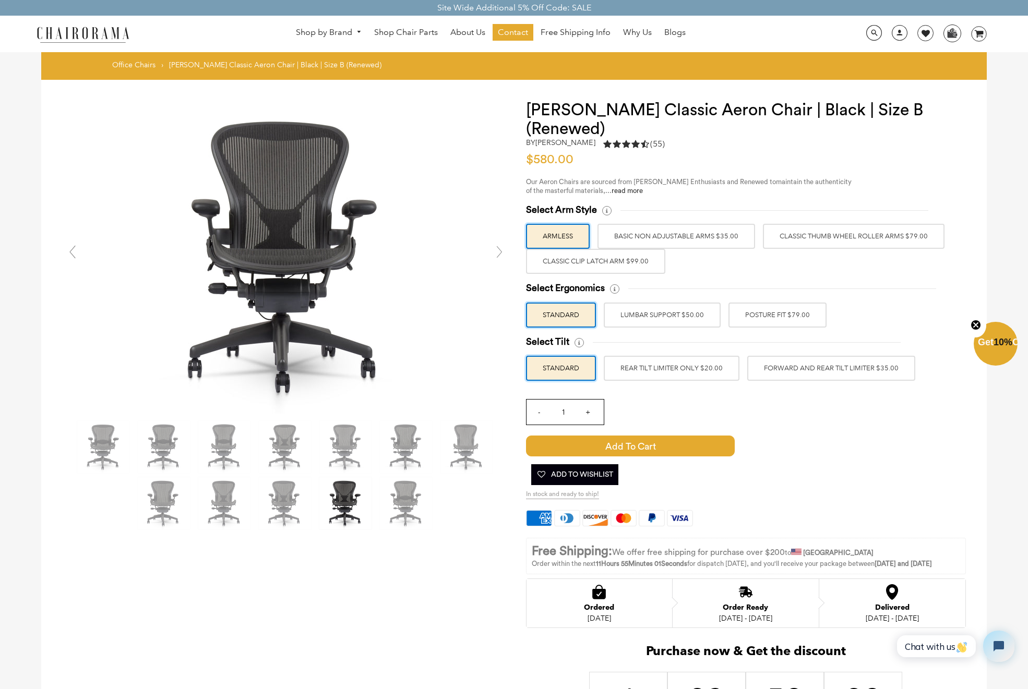
click at [500, 255] on link at bounding box center [499, 252] width 21 height 21
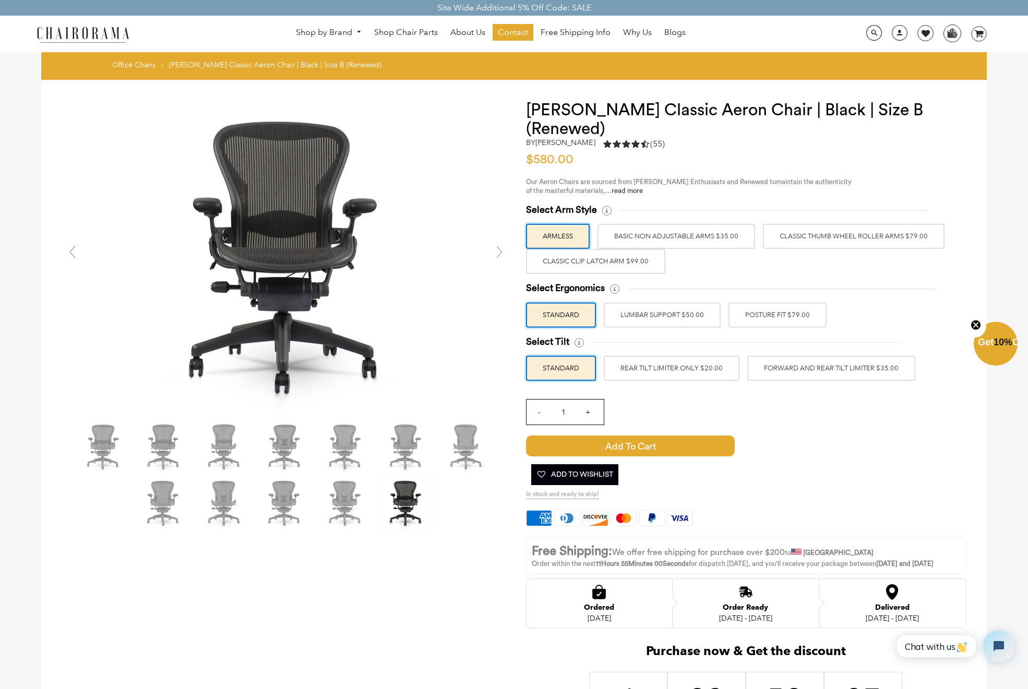
click at [500, 255] on link at bounding box center [499, 252] width 21 height 21
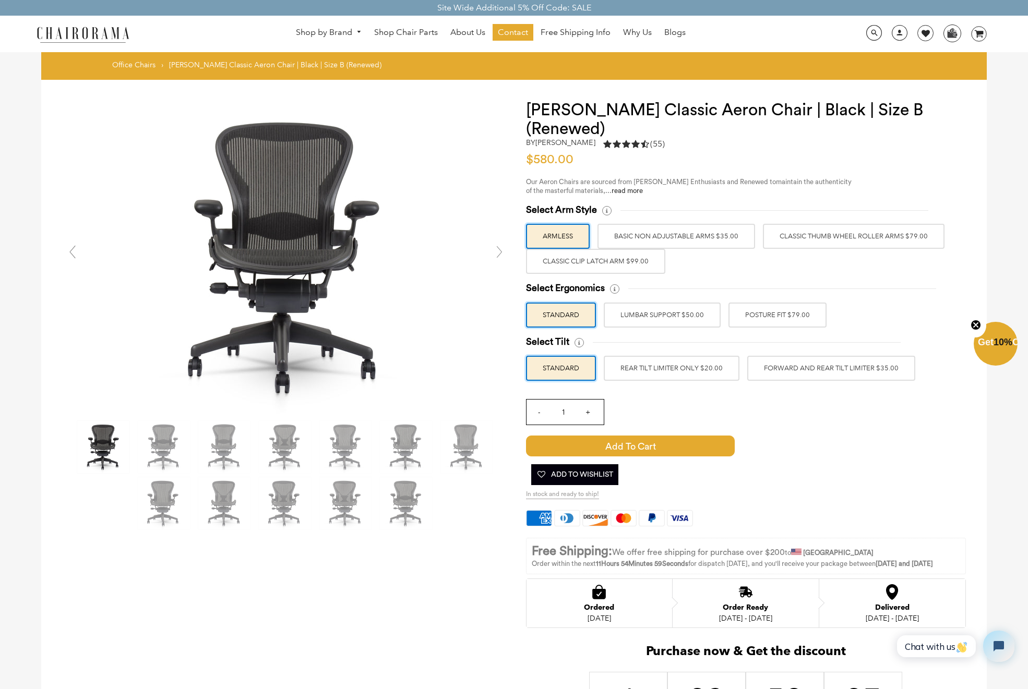
click at [500, 255] on link at bounding box center [499, 252] width 21 height 21
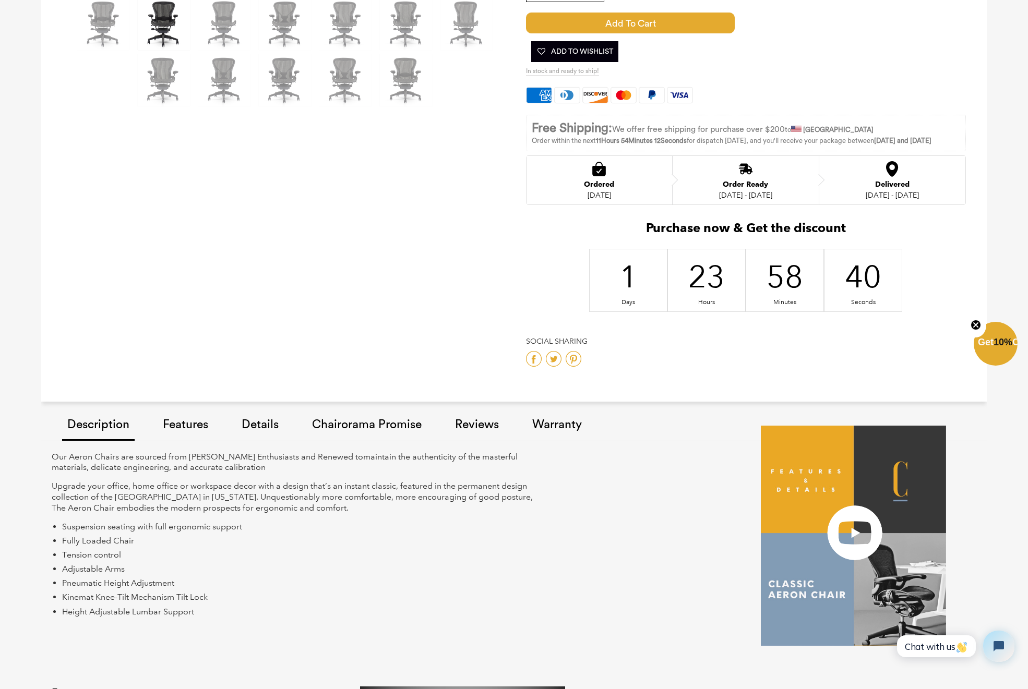
scroll to position [424, 0]
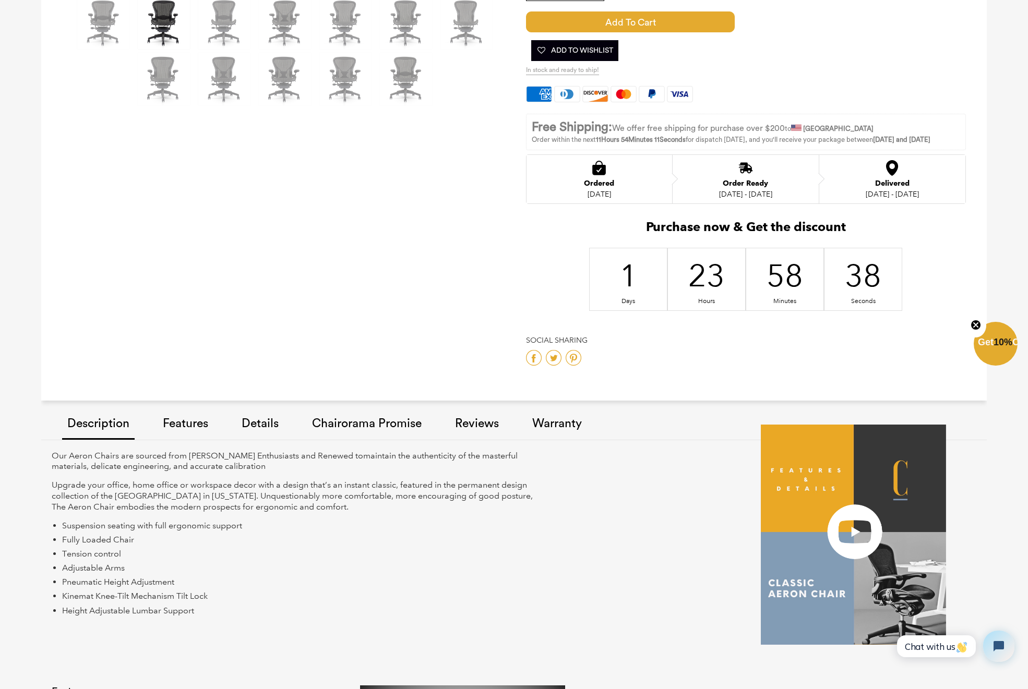
click at [852, 528] on img at bounding box center [853, 535] width 185 height 221
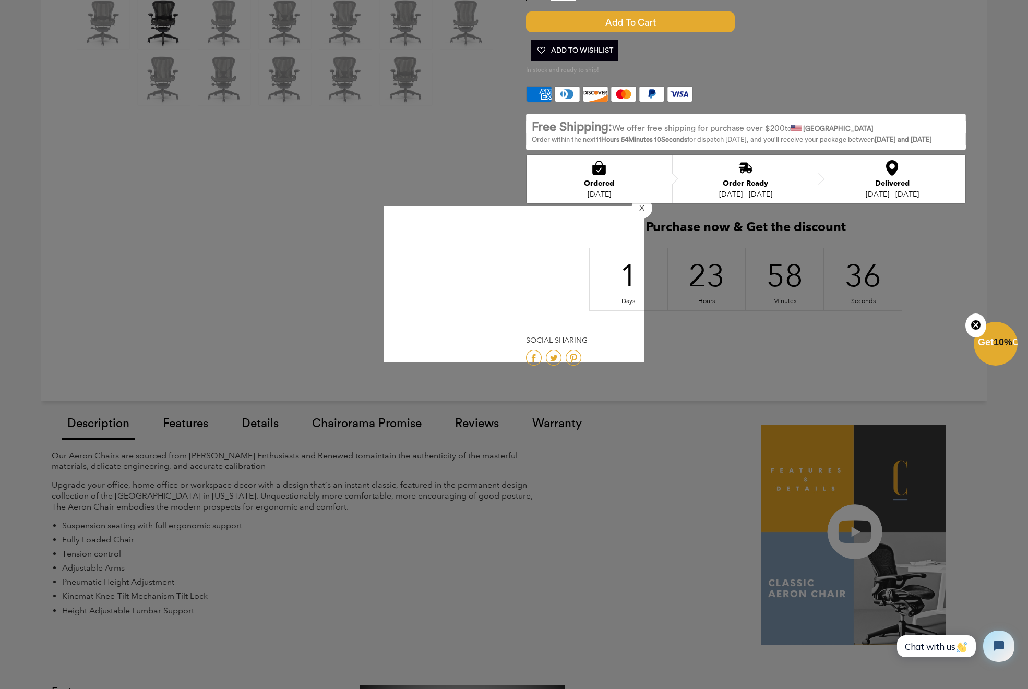
click at [517, 280] on div "[PERSON_NAME] Classic Aeron Chair | Black | Size B (Renewed) by [PERSON_NAME] 4…" at bounding box center [738, 28] width 456 height 703
click at [513, 283] on div "[PERSON_NAME] Classic Aeron Chair | Black | Size B (Renewed) by [PERSON_NAME] 4…" at bounding box center [738, 28] width 456 height 703
click at [514, 288] on div "[PERSON_NAME] Classic Aeron Chair | Black | Size B (Renewed) by [PERSON_NAME] 4…" at bounding box center [738, 28] width 456 height 703
click at [514, 288] on div "Herman Miller Classic Aeron Chair | Black | Size B (Renewed) by Herman Miller 4…" at bounding box center [738, 28] width 456 height 703
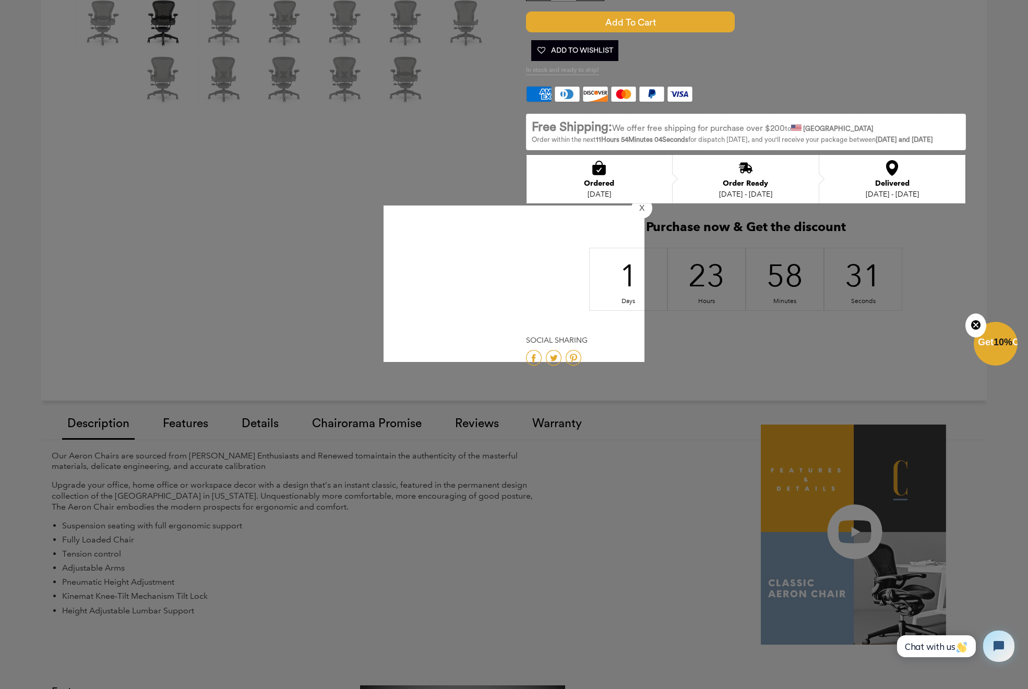
click at [535, 267] on div "Select Arm Style ARMLESS BASIC NON ADJUSTABLE ARMS $35.00 -" at bounding box center [746, 75] width 440 height 590
click at [646, 206] on div "Select Arm Style ARMLESS BASIC NON ADJUSTABLE ARMS $35.00 -" at bounding box center [746, 75] width 440 height 590
click at [978, 325] on circle "Close teaser" at bounding box center [976, 325] width 10 height 10
click at [569, 231] on h2 "Purchase now & Get the discount" at bounding box center [746, 230] width 440 height 20
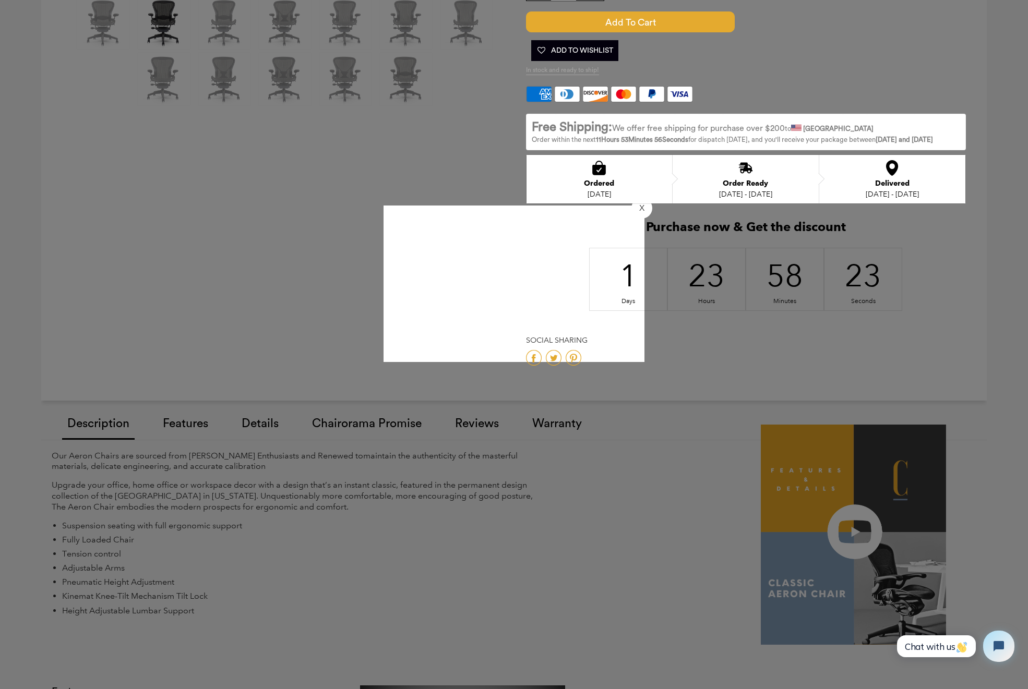
click at [640, 208] on div "Select Arm Style ARMLESS BASIC NON ADJUSTABLE ARMS $35.00 -" at bounding box center [746, 75] width 440 height 590
click at [295, 145] on div "X" at bounding box center [514, 344] width 1028 height 689
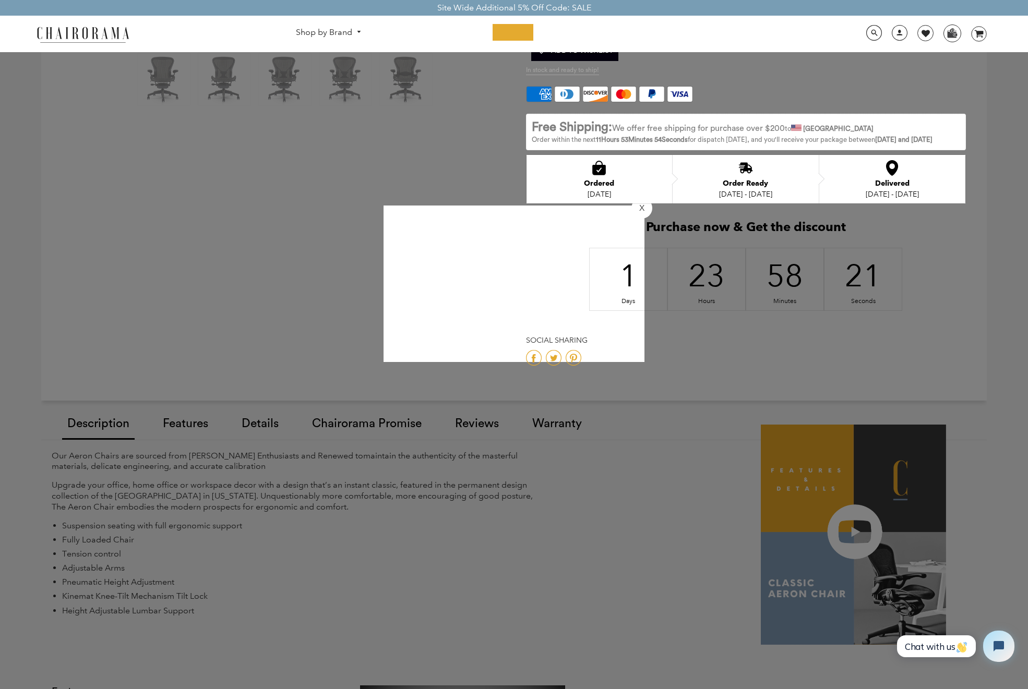
scroll to position [0, 0]
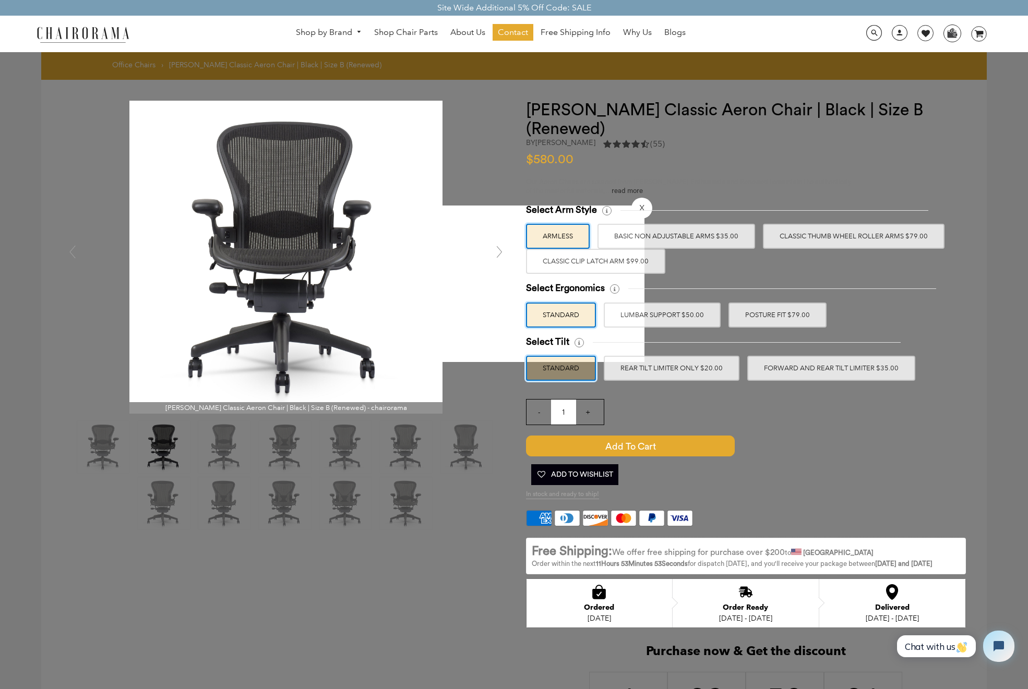
click at [480, 135] on div "Herman Miller Classic Aeron Chair | Black | Size B (Renewed) - chairorama Click…" at bounding box center [286, 257] width 448 height 313
click at [577, 245] on label "ARMLESS" at bounding box center [558, 236] width 64 height 25
click at [0, 0] on input "ARMLESS" at bounding box center [0, 0] width 0 height 0
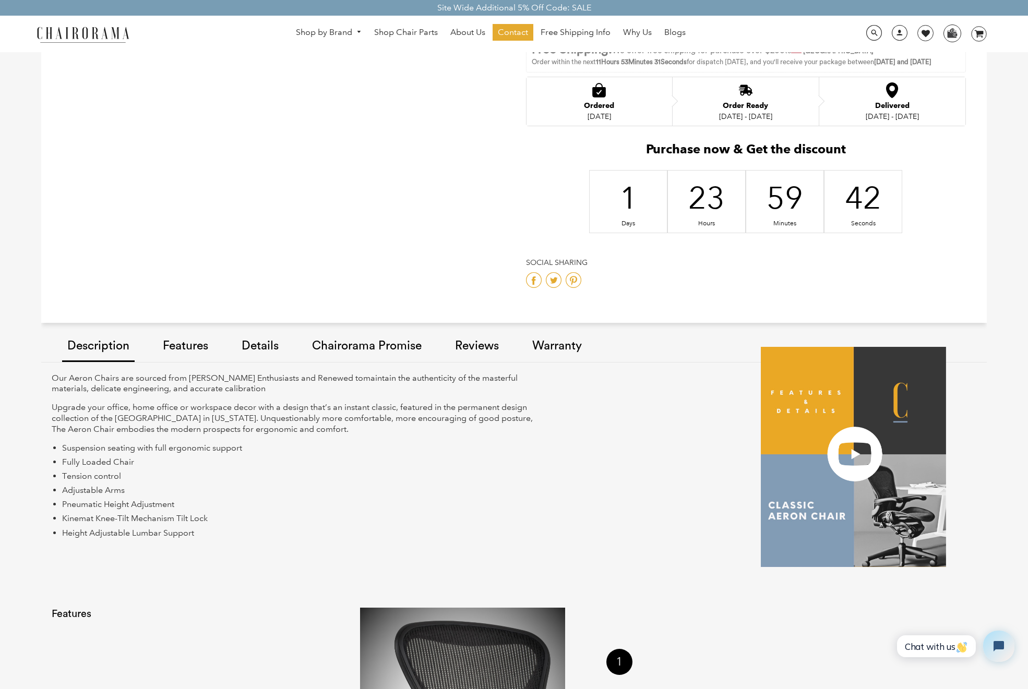
scroll to position [514, 0]
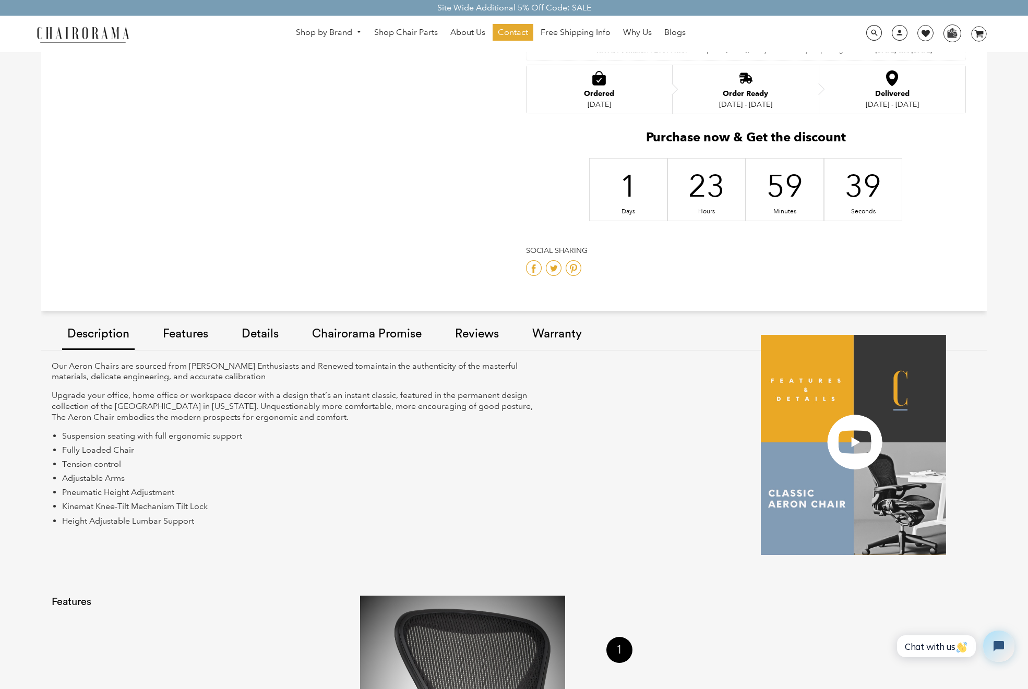
click at [848, 438] on img at bounding box center [853, 445] width 185 height 221
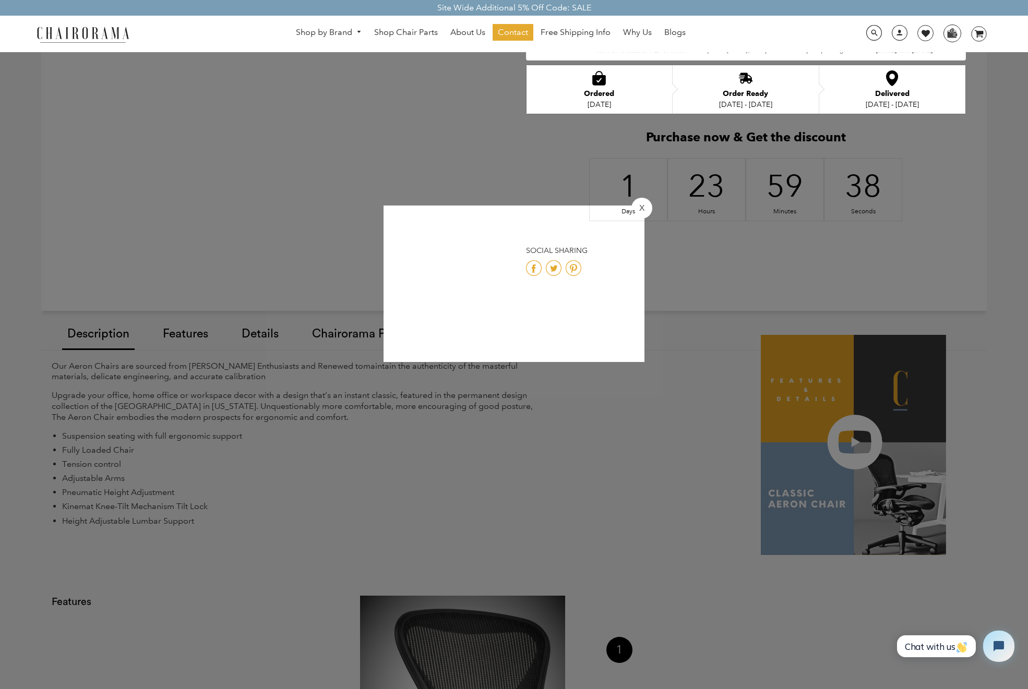
click at [641, 207] on div "1 Days" at bounding box center [628, 190] width 78 height 64
click at [645, 211] on div "1 Days" at bounding box center [628, 190] width 78 height 64
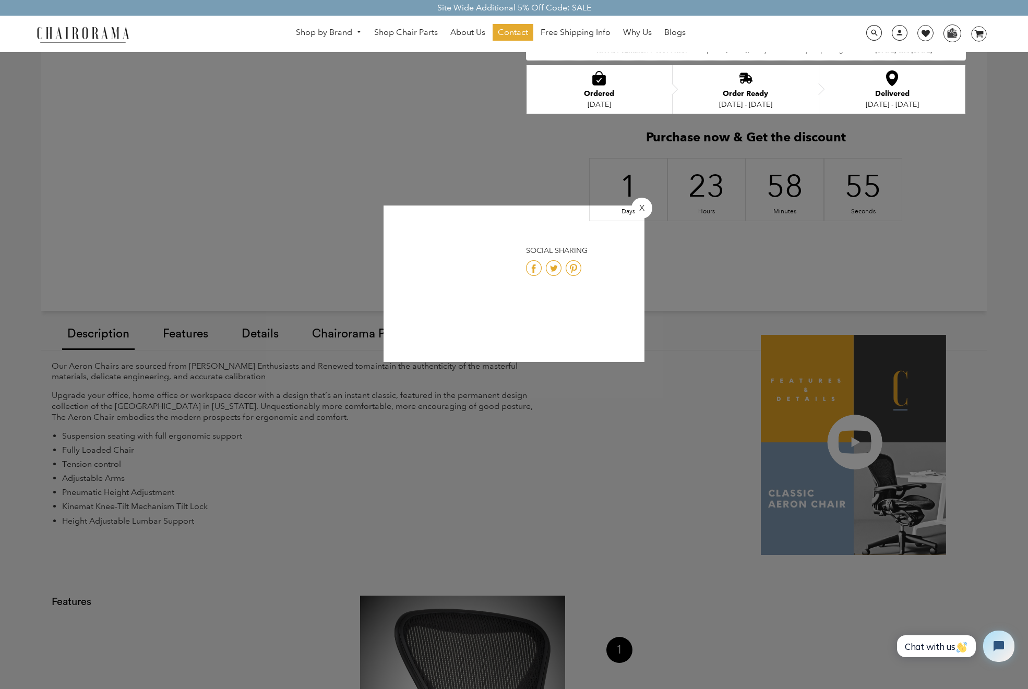
click at [661, 440] on div "X" at bounding box center [514, 344] width 1028 height 689
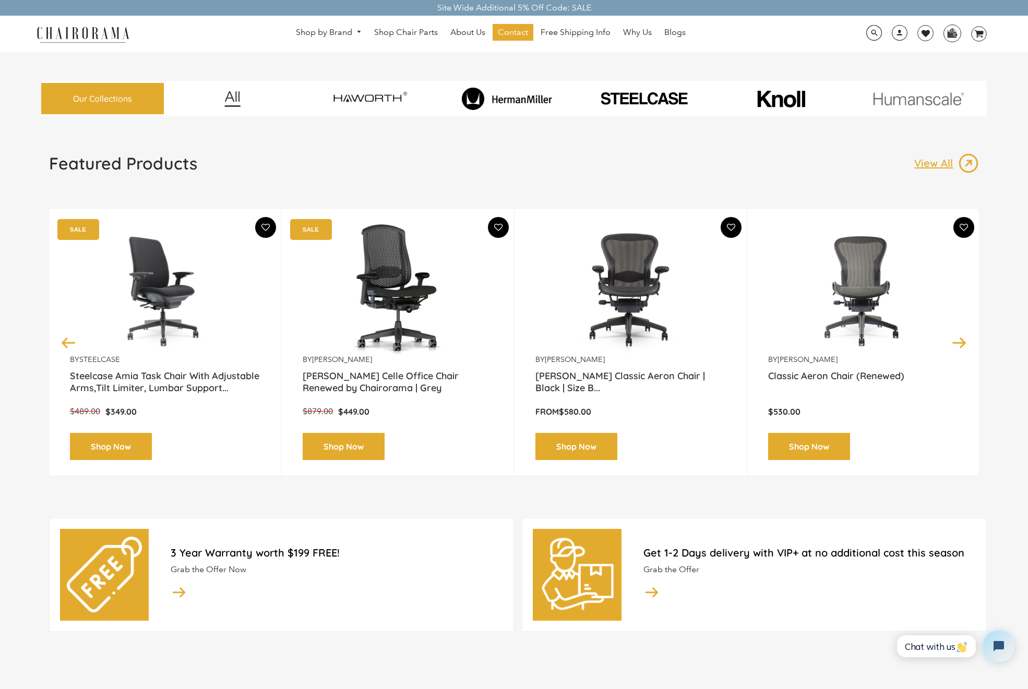
click at [149, 290] on img at bounding box center [165, 289] width 190 height 130
